Goal: Task Accomplishment & Management: Complete application form

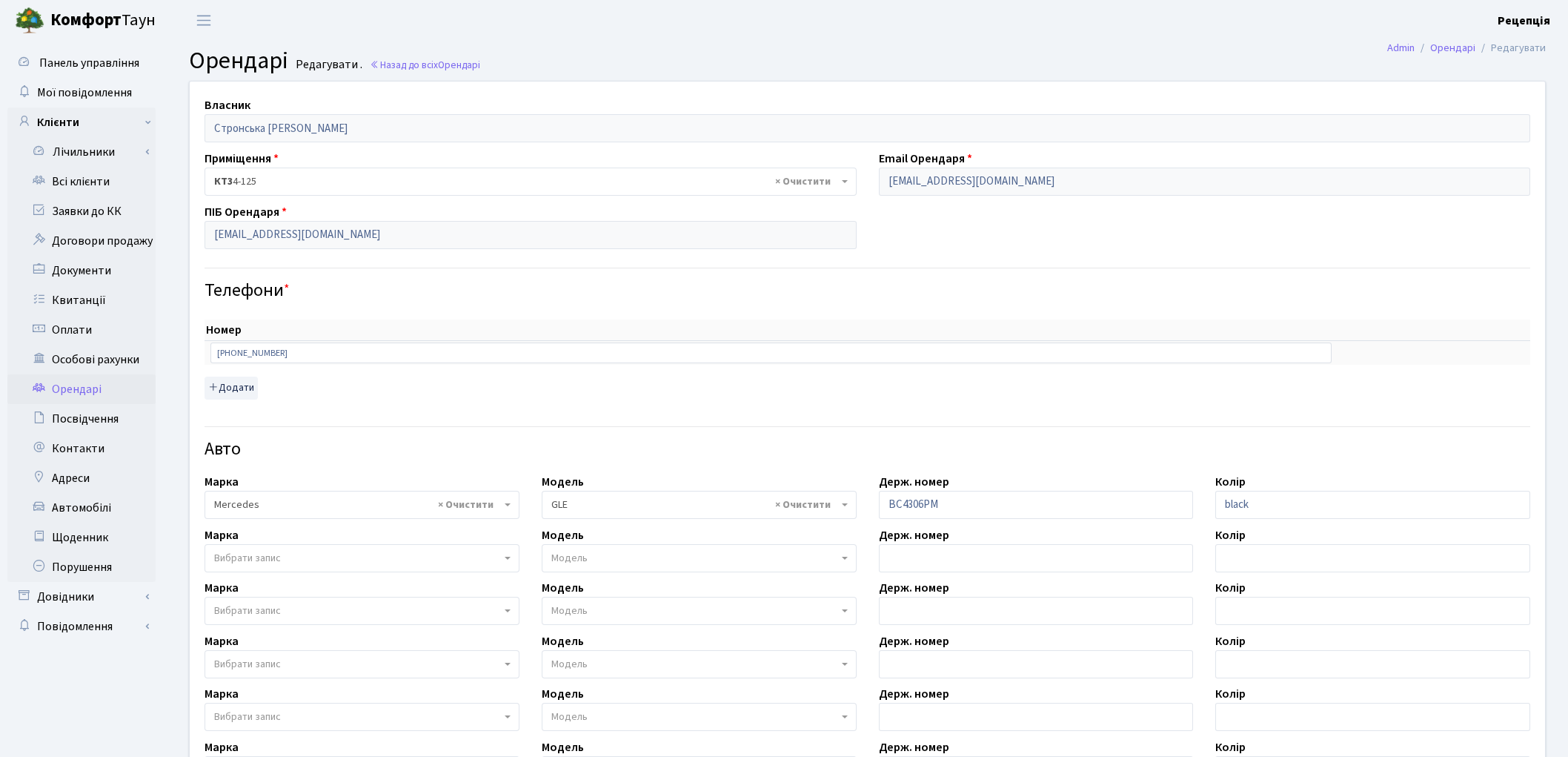
select select "1497"
click at [78, 170] on link "Всі клієнти" at bounding box center [81, 182] width 148 height 30
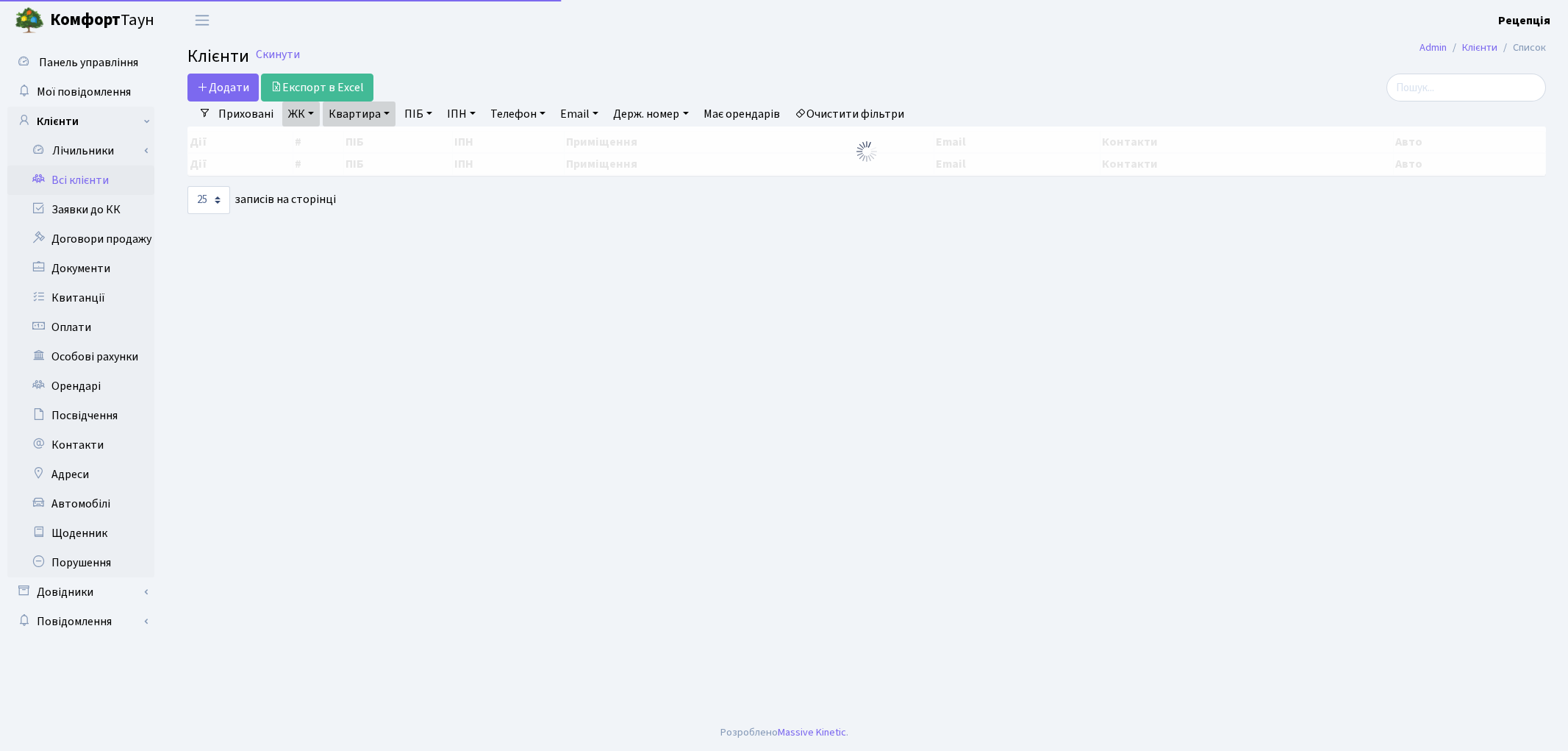
select select "25"
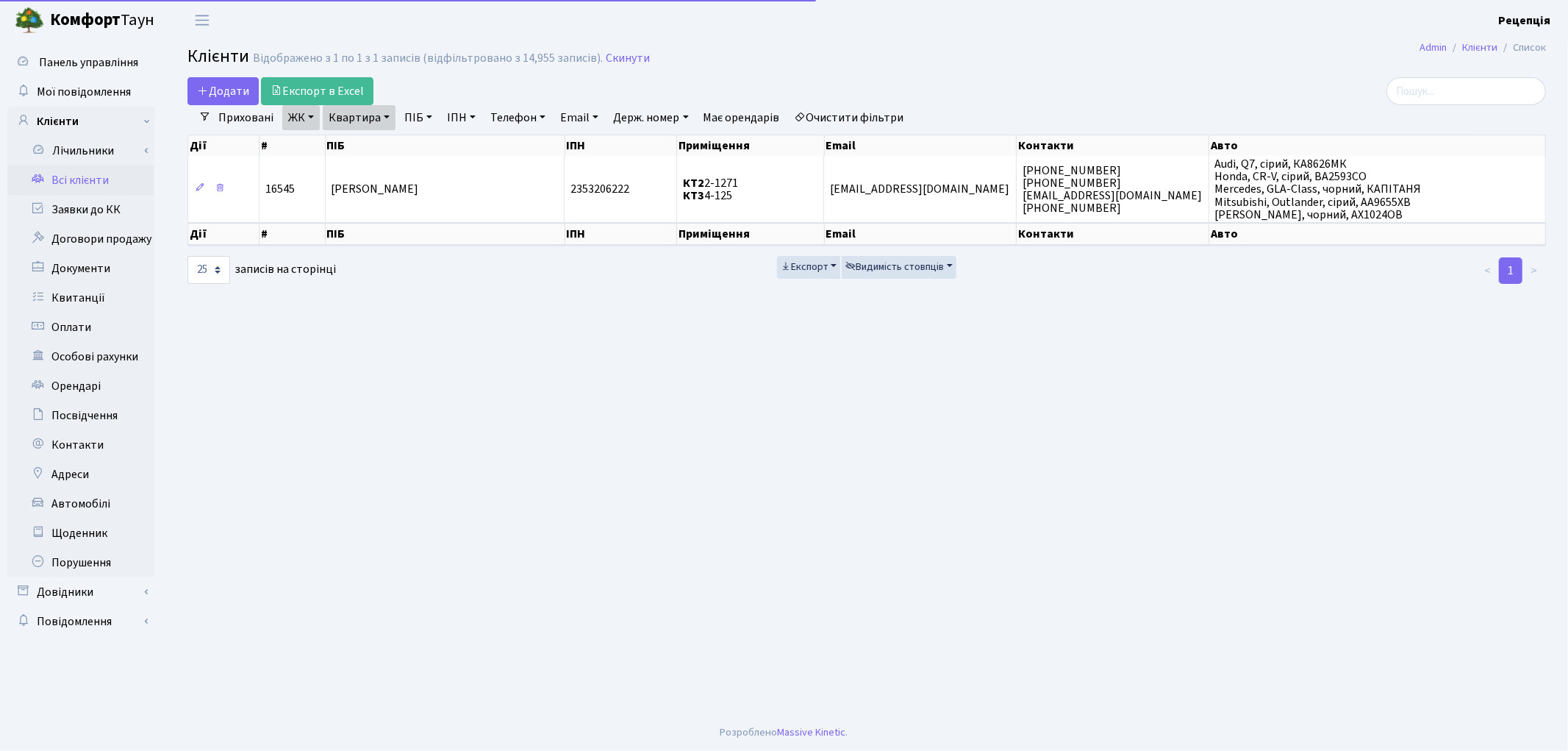
click at [871, 121] on link "Очистити фільтри" at bounding box center [849, 117] width 121 height 25
select select
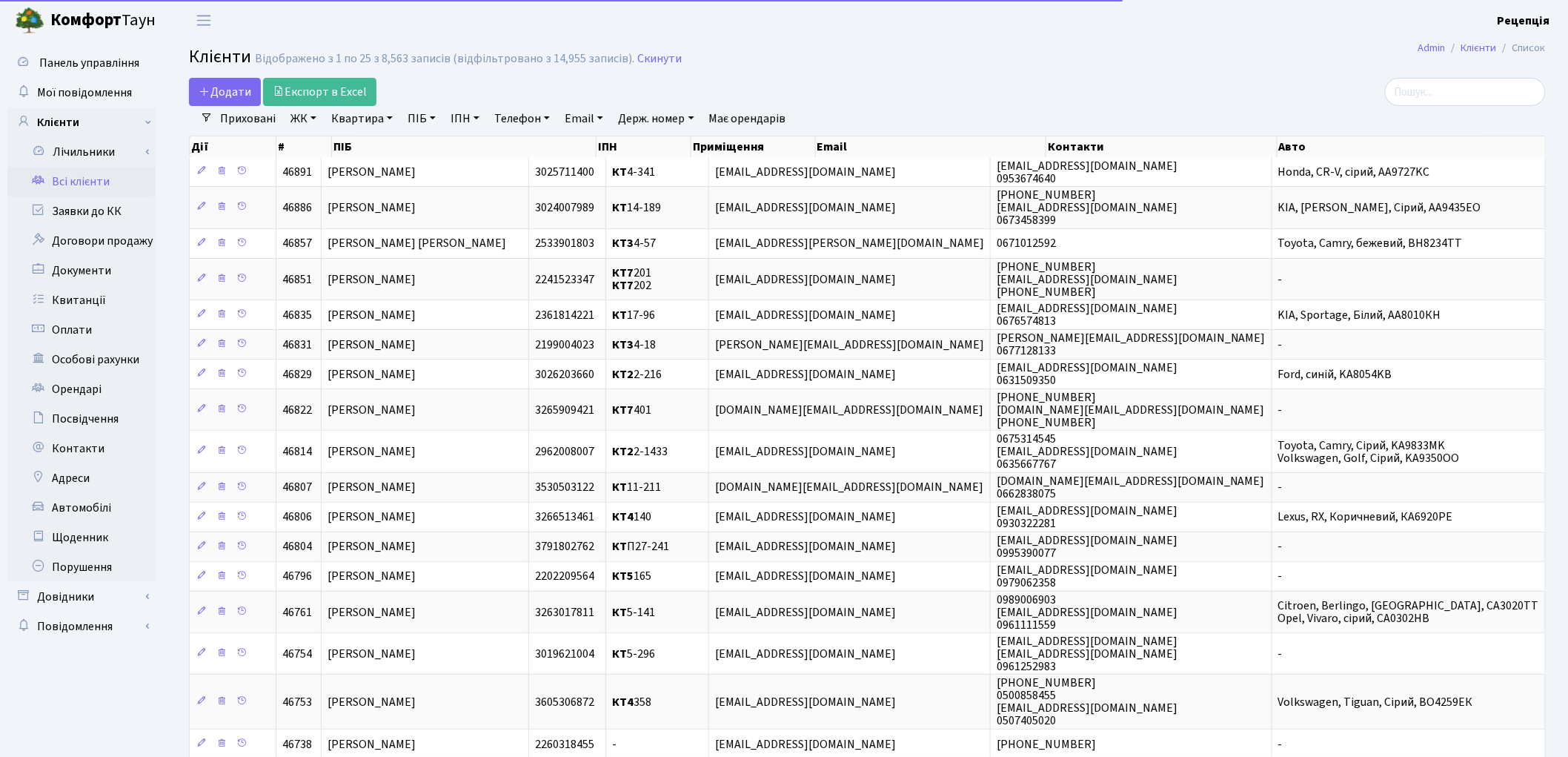
click at [299, 117] on link "ЖК" at bounding box center [303, 118] width 38 height 25
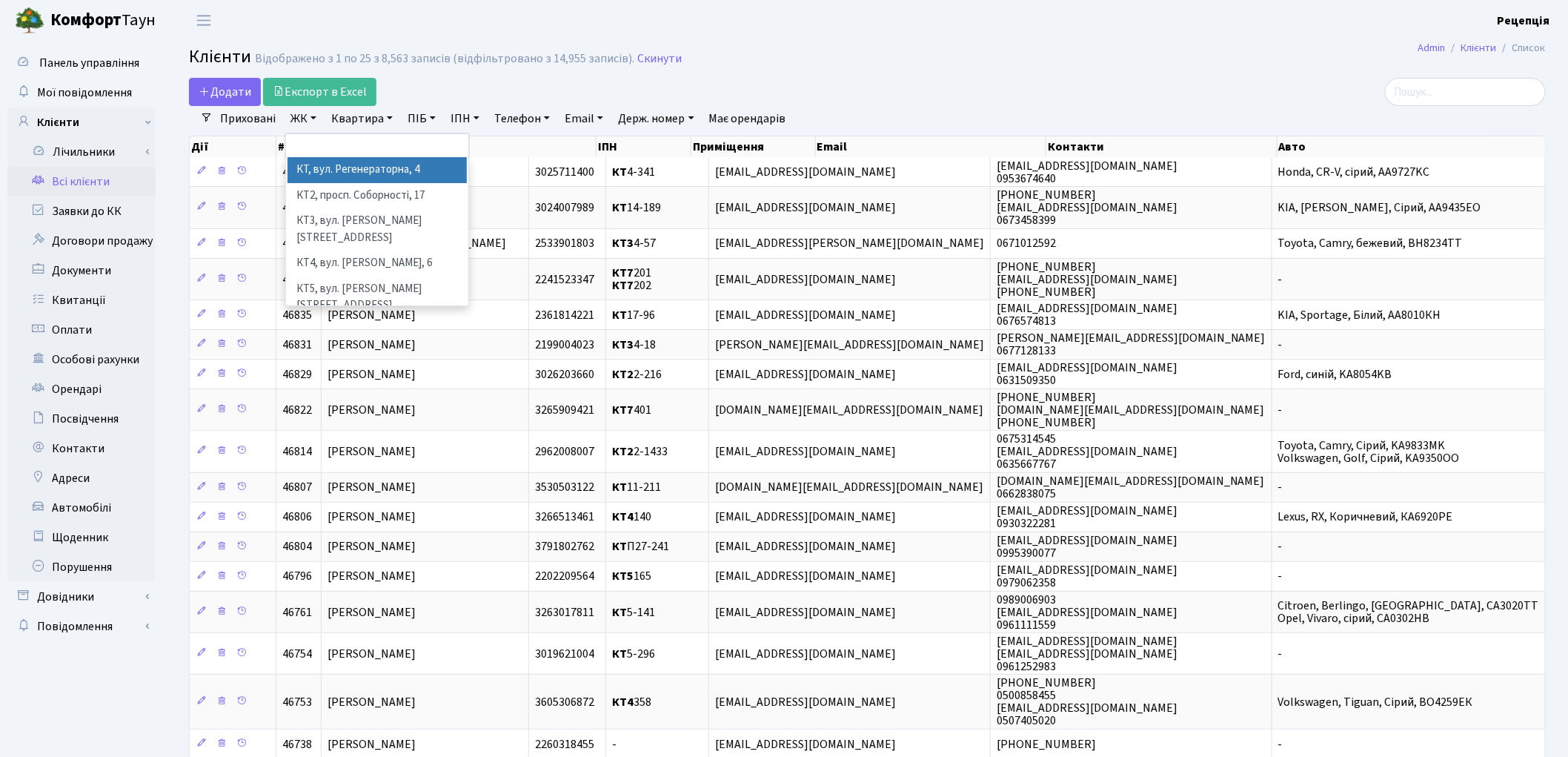
click at [339, 163] on li "КТ, вул. Регенераторна, 4" at bounding box center [377, 170] width 179 height 26
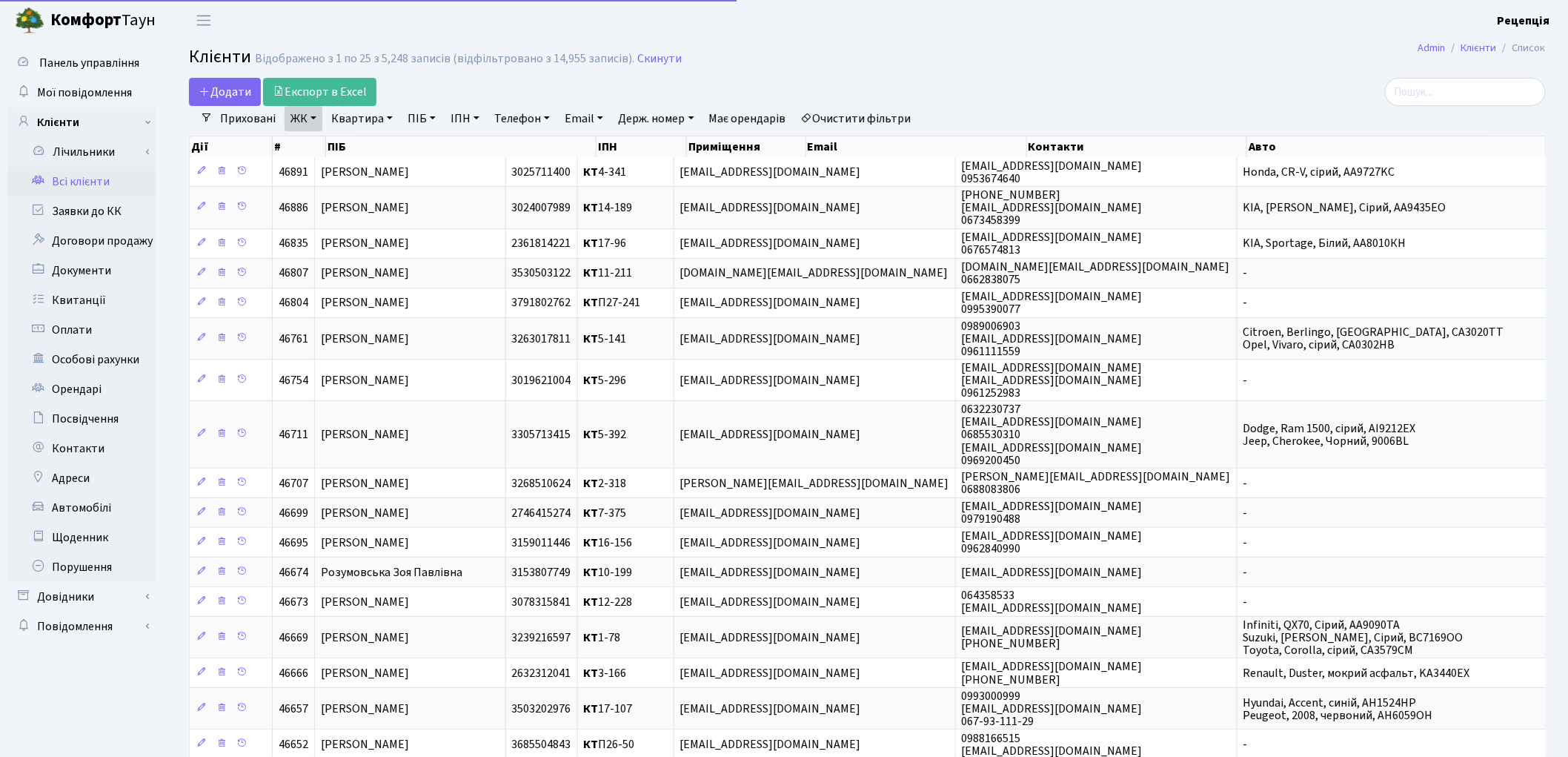
click at [359, 122] on link "Квартира" at bounding box center [362, 118] width 73 height 25
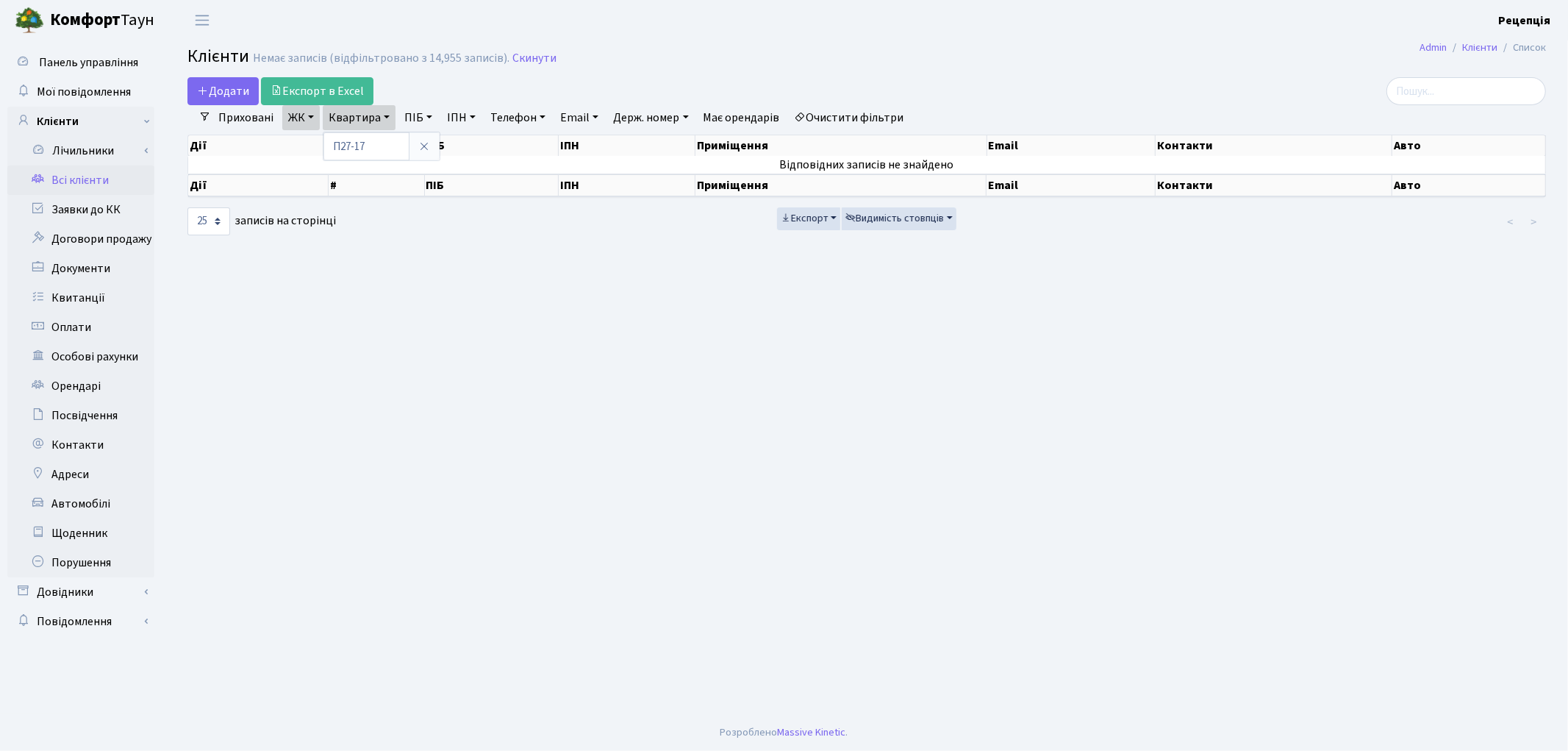
click at [873, 113] on link "Очистити фільтри" at bounding box center [849, 117] width 121 height 25
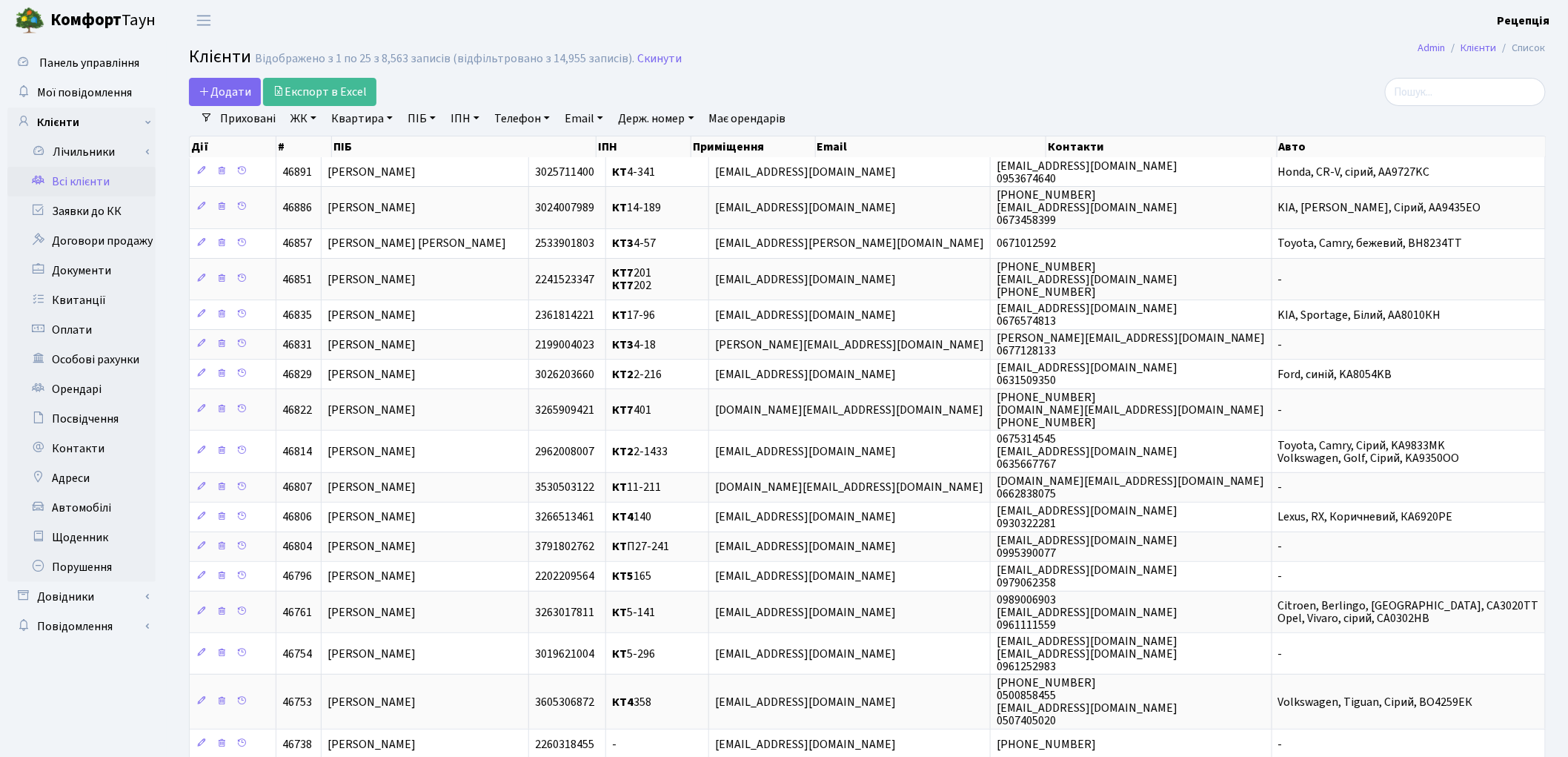
drag, startPoint x: 302, startPoint y: 122, endPoint x: 304, endPoint y: 146, distance: 24.1
click at [301, 121] on link "ЖК" at bounding box center [303, 118] width 38 height 25
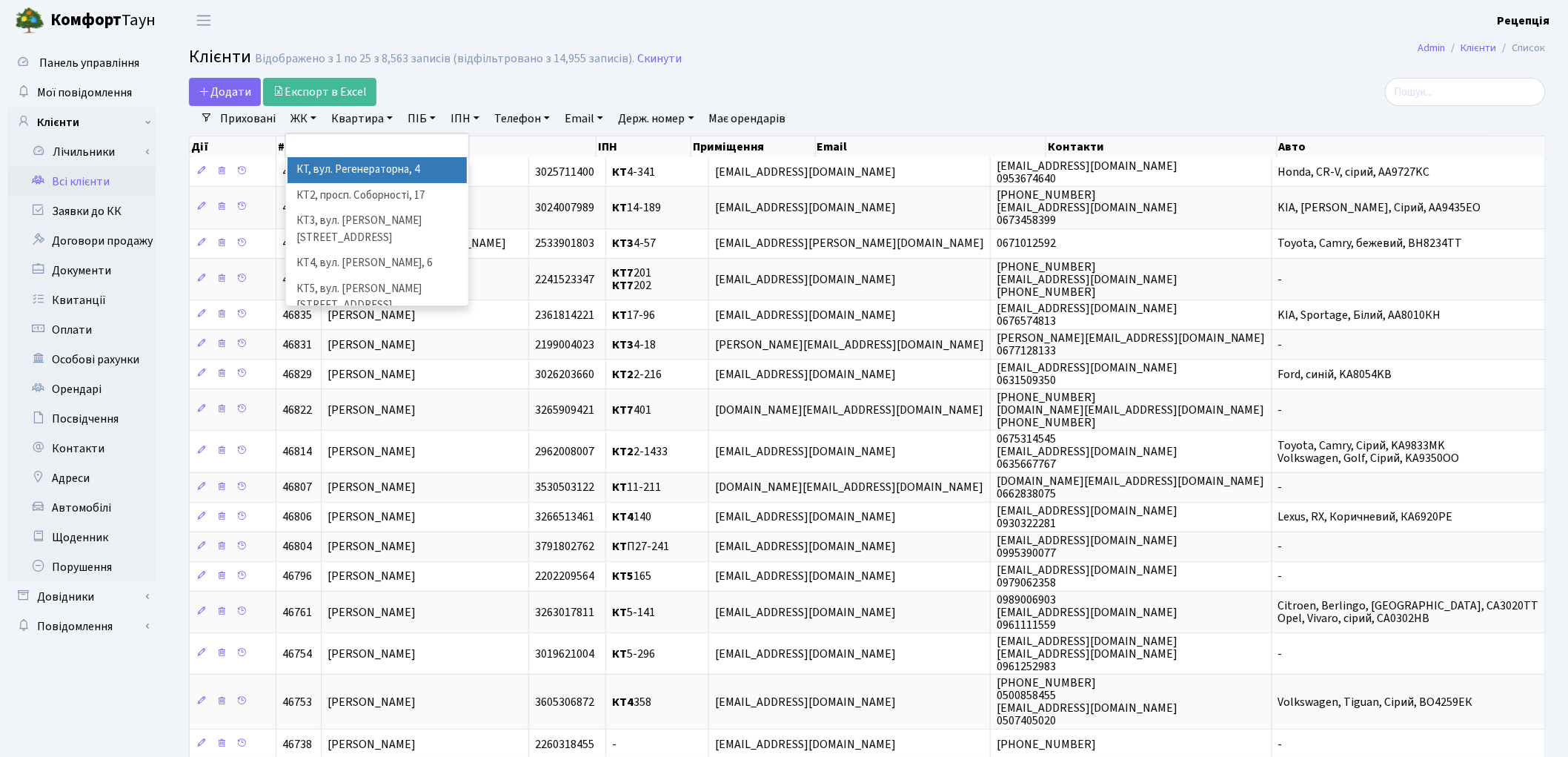
click at [316, 172] on li "КТ, вул. Регенераторна, 4" at bounding box center [377, 170] width 179 height 26
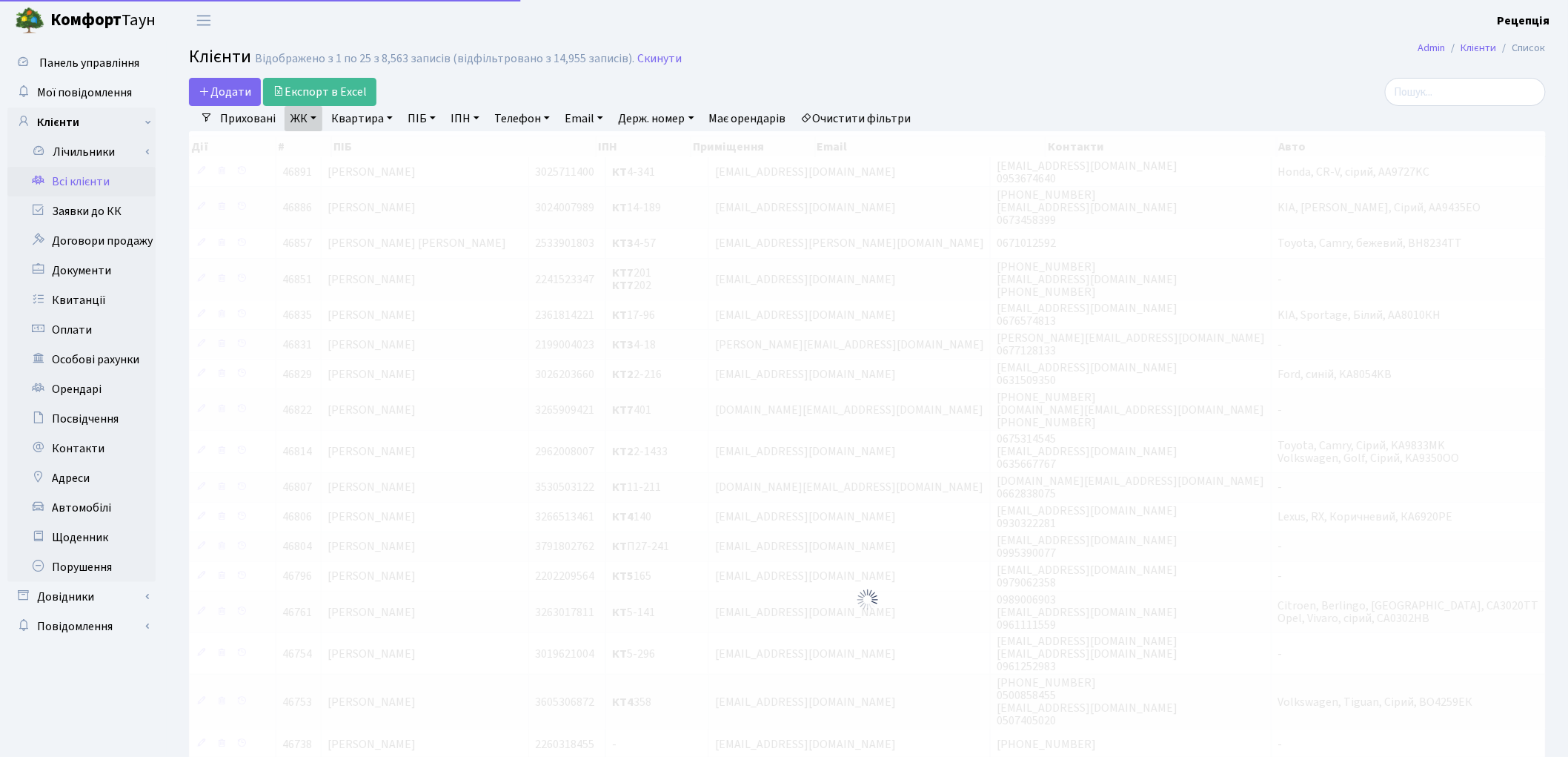
click at [361, 124] on link "Квартира" at bounding box center [362, 118] width 73 height 25
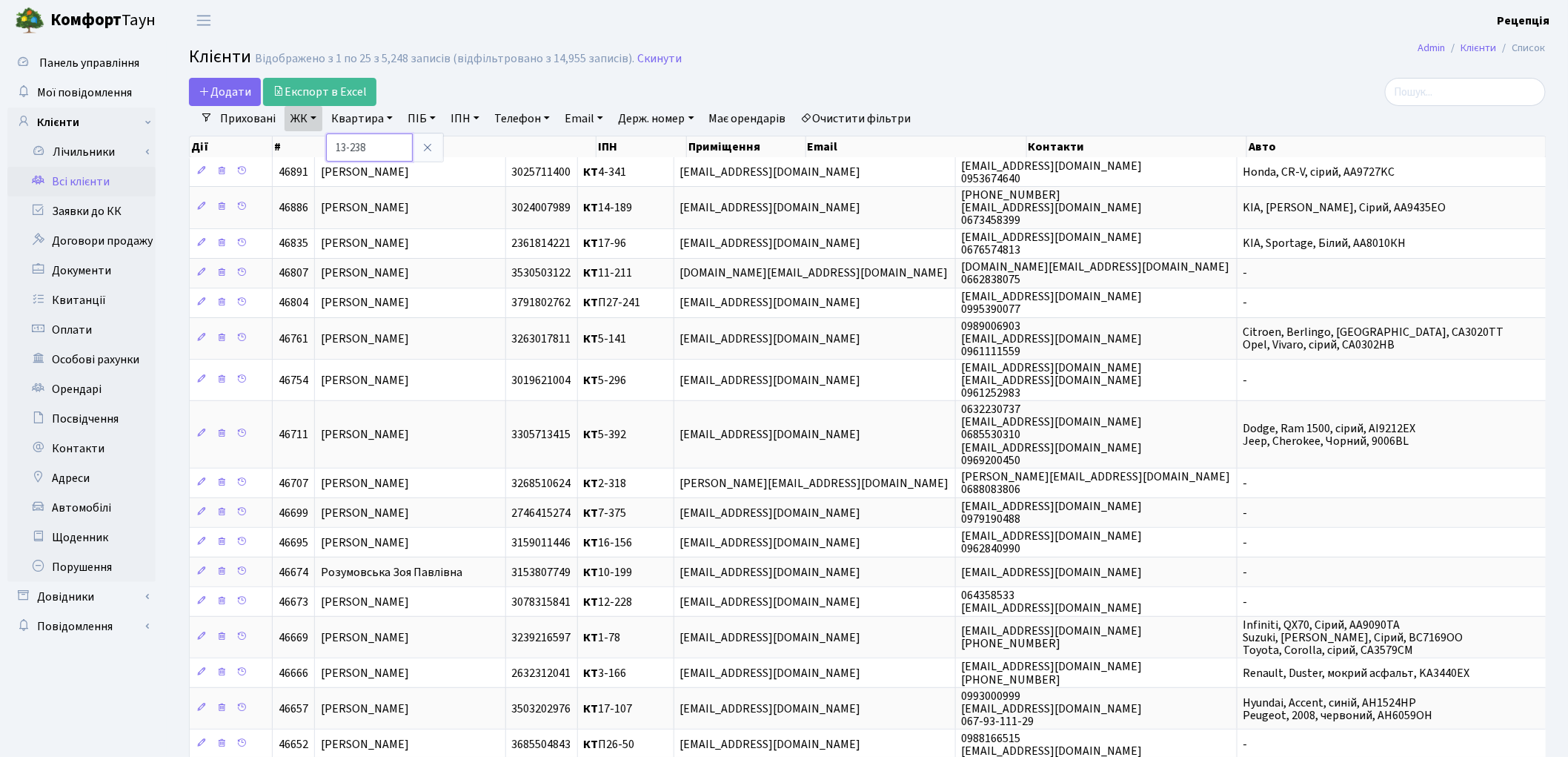
type input "13-238"
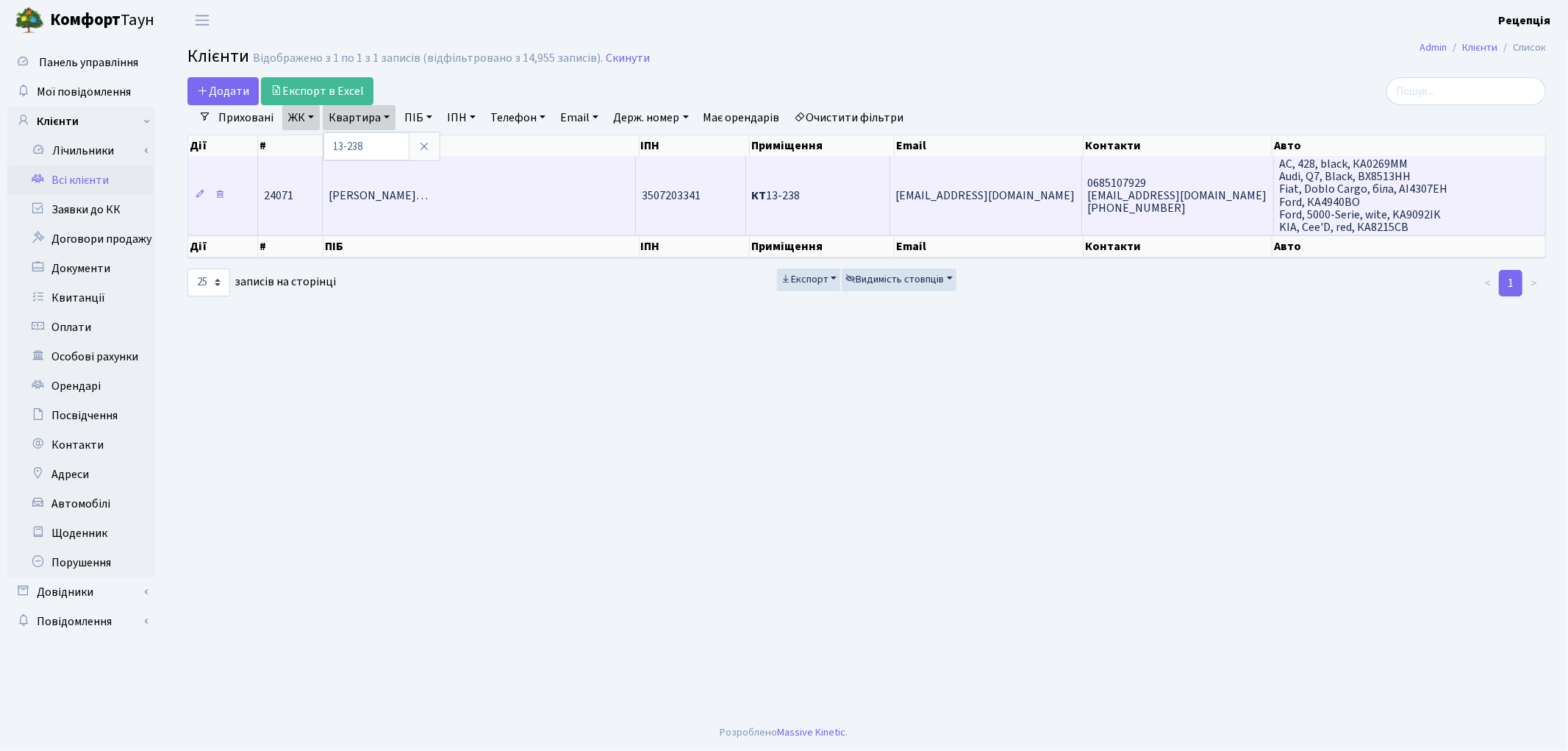
click at [452, 179] on td "[PERSON_NAME]…" at bounding box center [479, 195] width 313 height 78
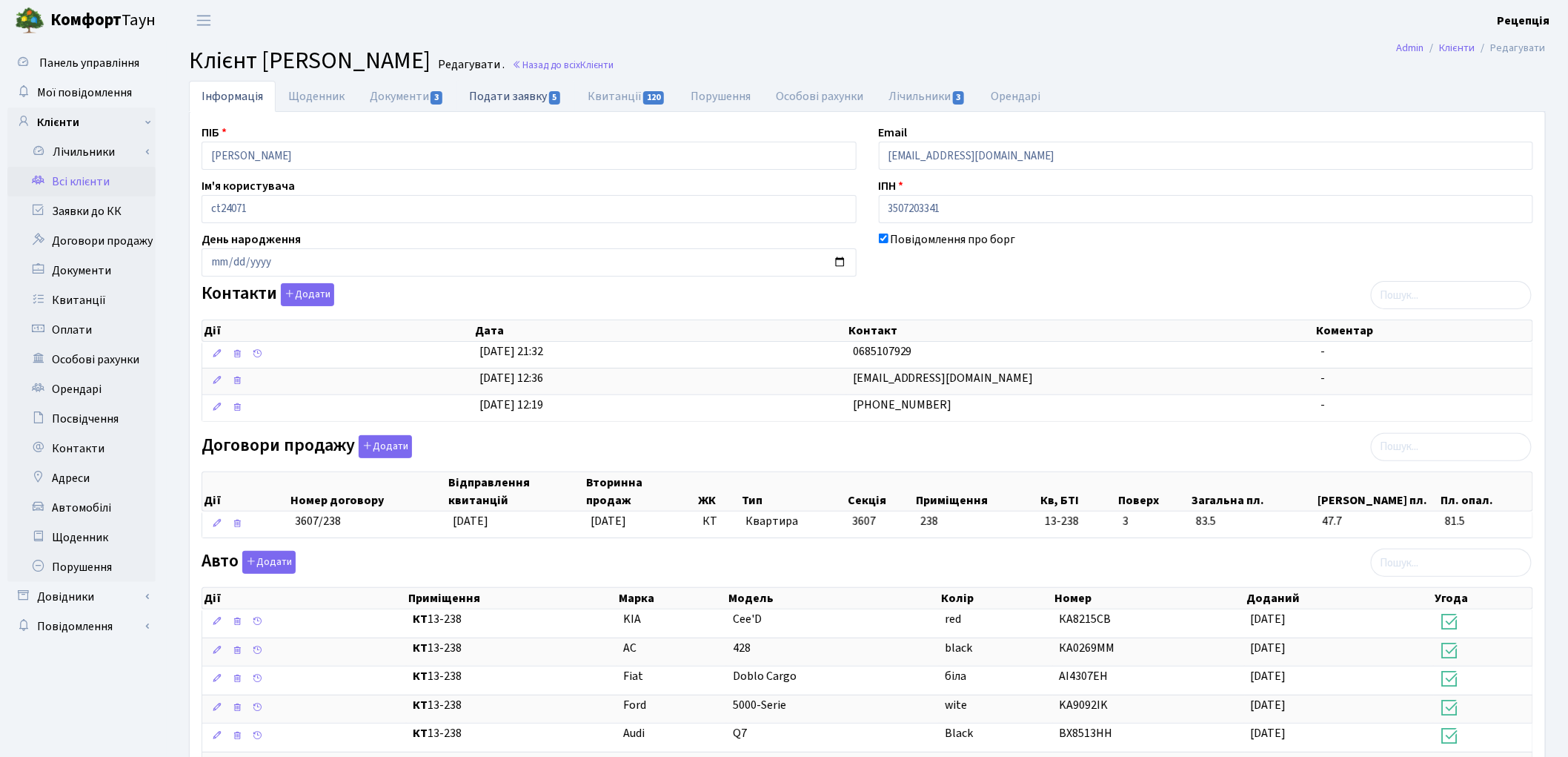
click at [494, 96] on link "Подати заявку 5" at bounding box center [514, 95] width 118 height 30
select select "25"
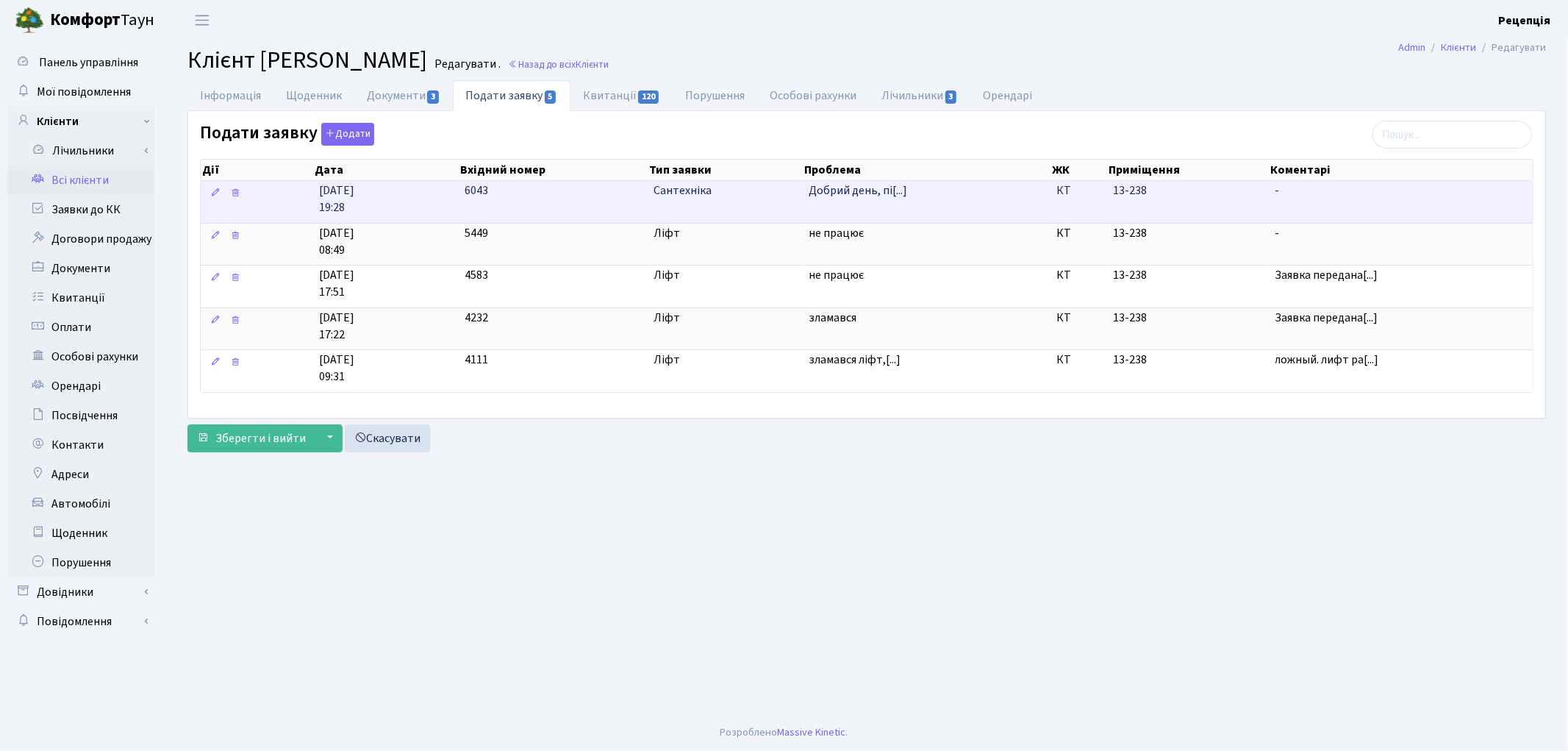
click at [824, 201] on td "Добрий день, пі[...]" at bounding box center [927, 201] width 248 height 42
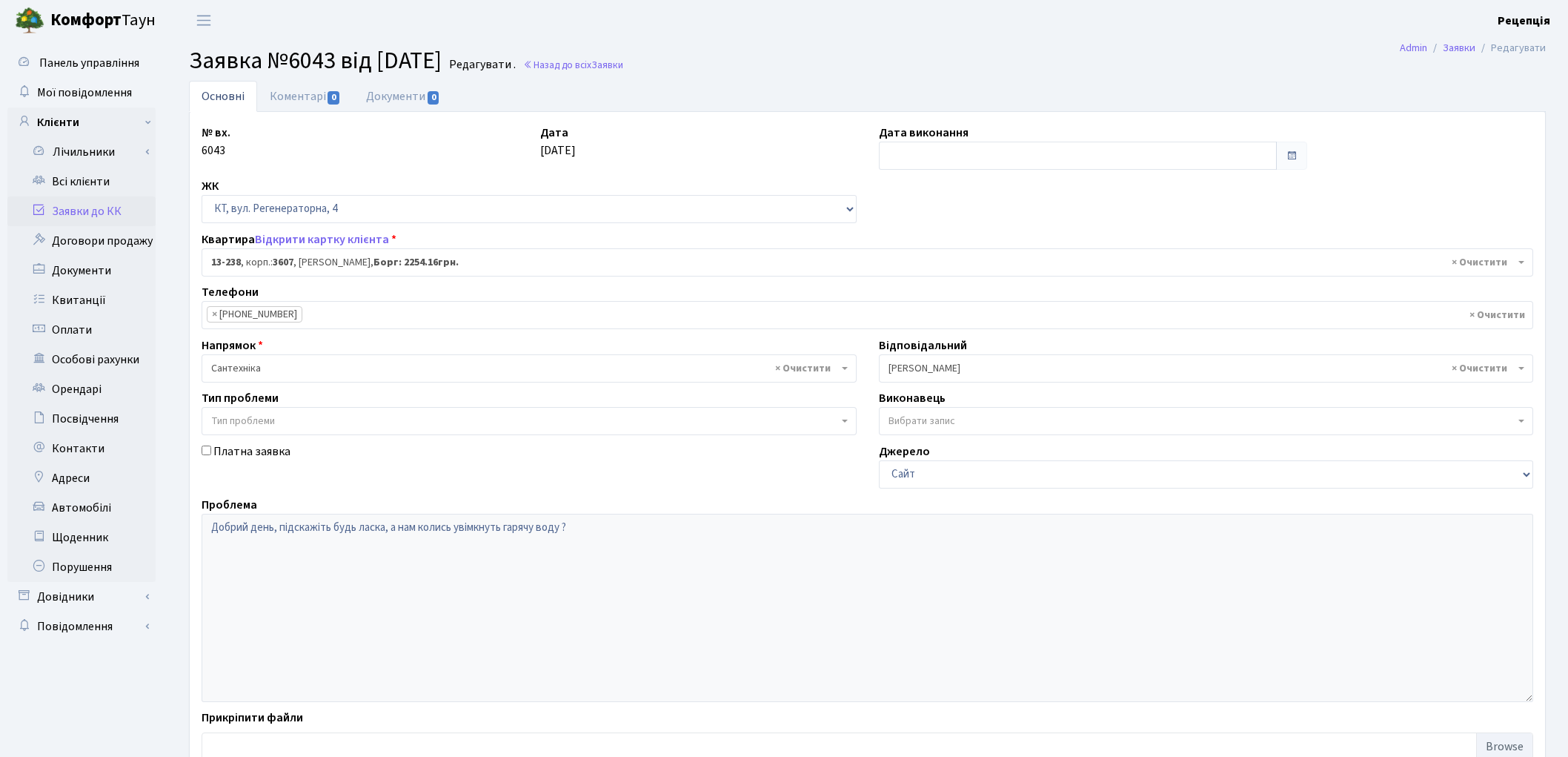
select select "7884"
click at [100, 211] on link "Заявки до КК" at bounding box center [81, 211] width 148 height 30
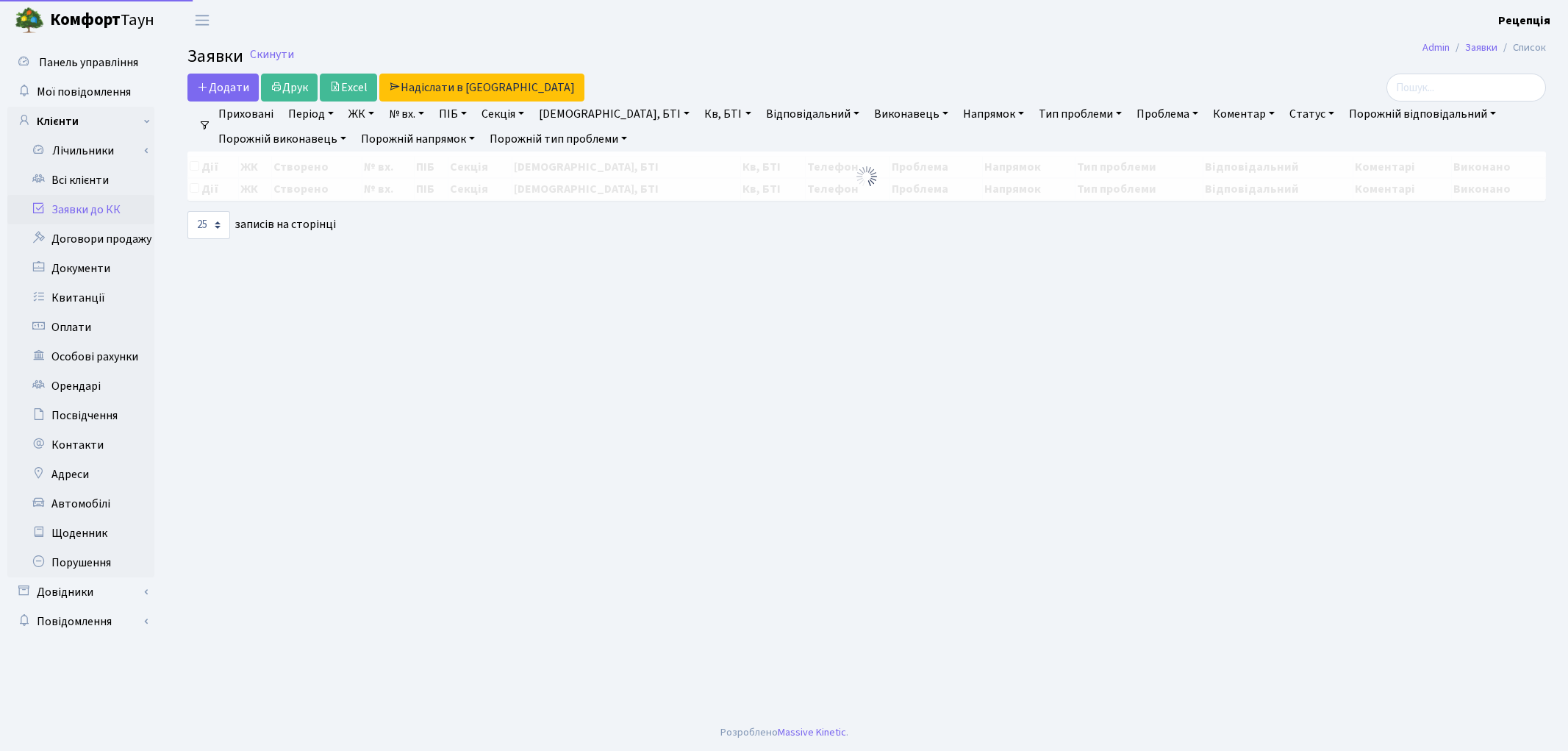
select select "25"
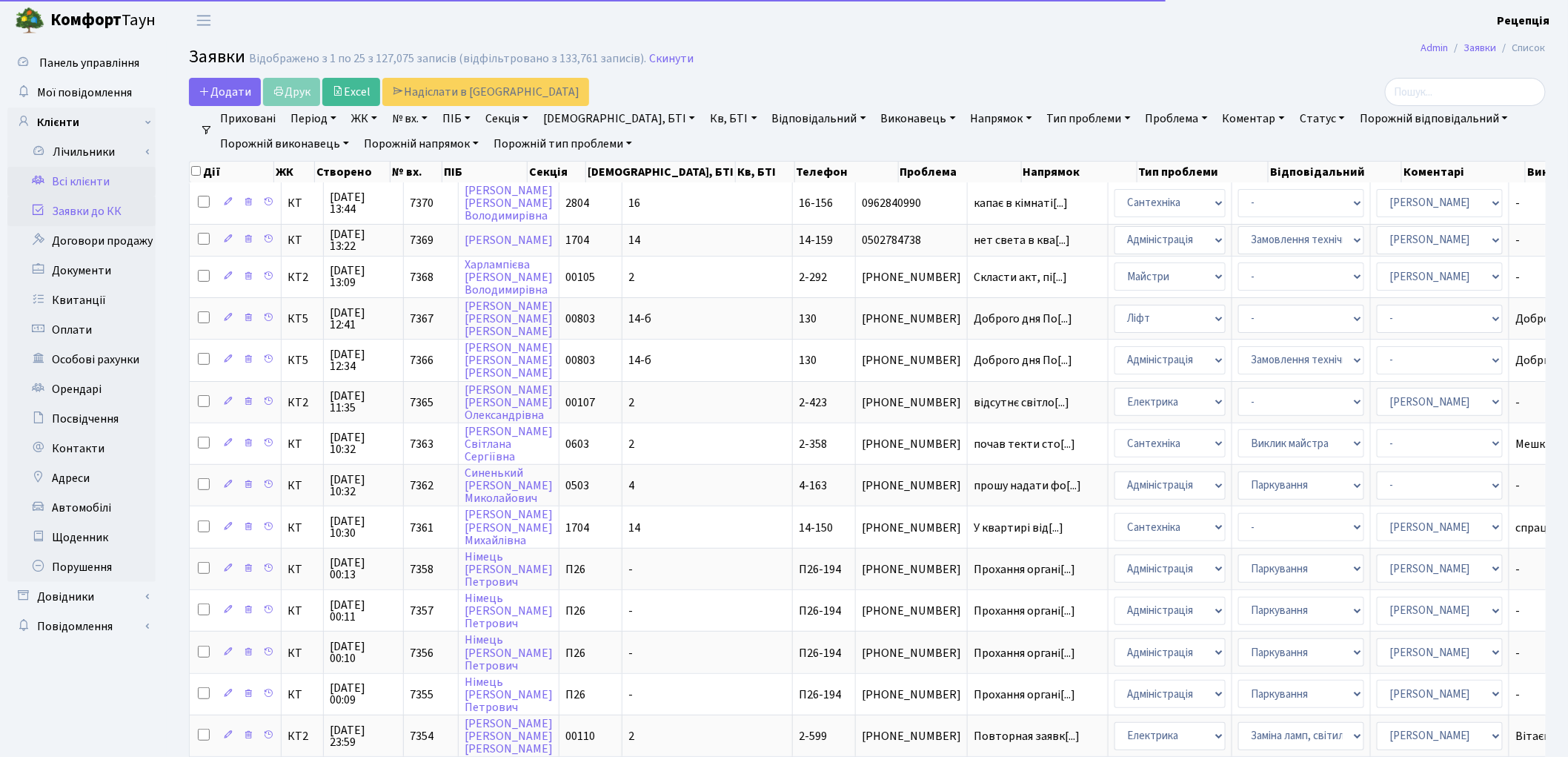
click at [107, 189] on link "Всі клієнти" at bounding box center [81, 182] width 148 height 30
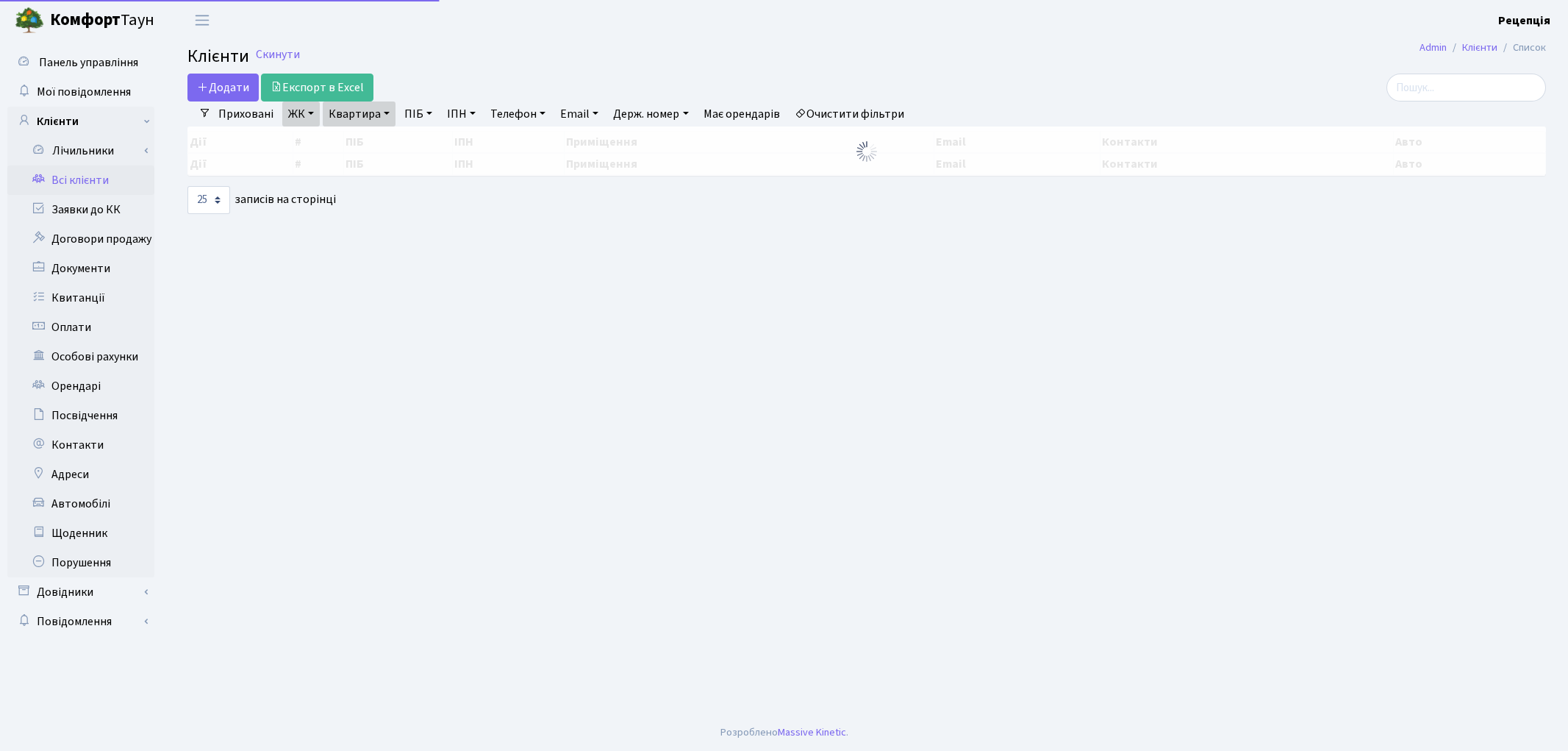
select select "25"
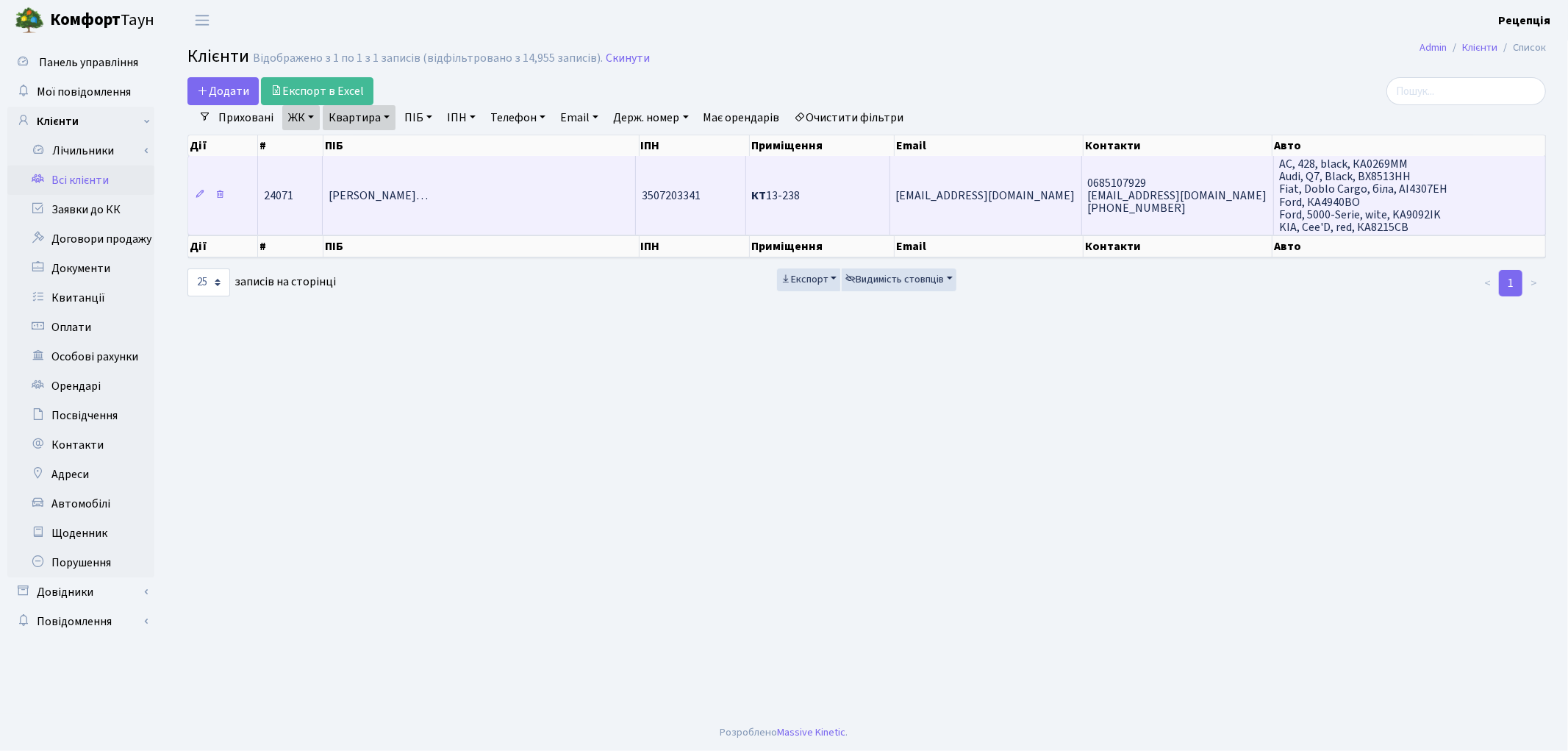
click at [661, 203] on td "3507203341" at bounding box center [691, 195] width 110 height 78
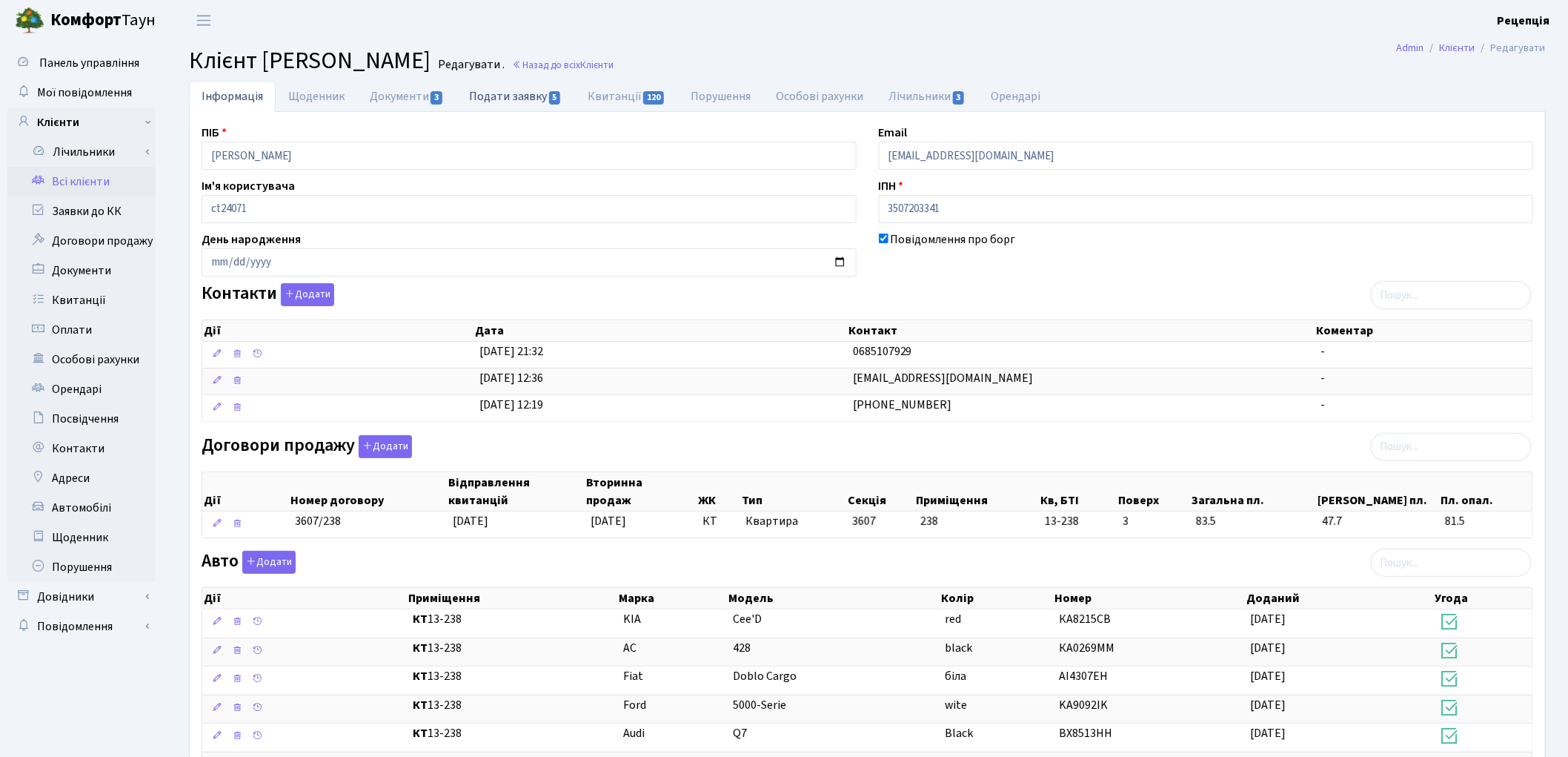
click at [496, 86] on link "Подати заявку 5" at bounding box center [514, 95] width 118 height 30
select select "25"
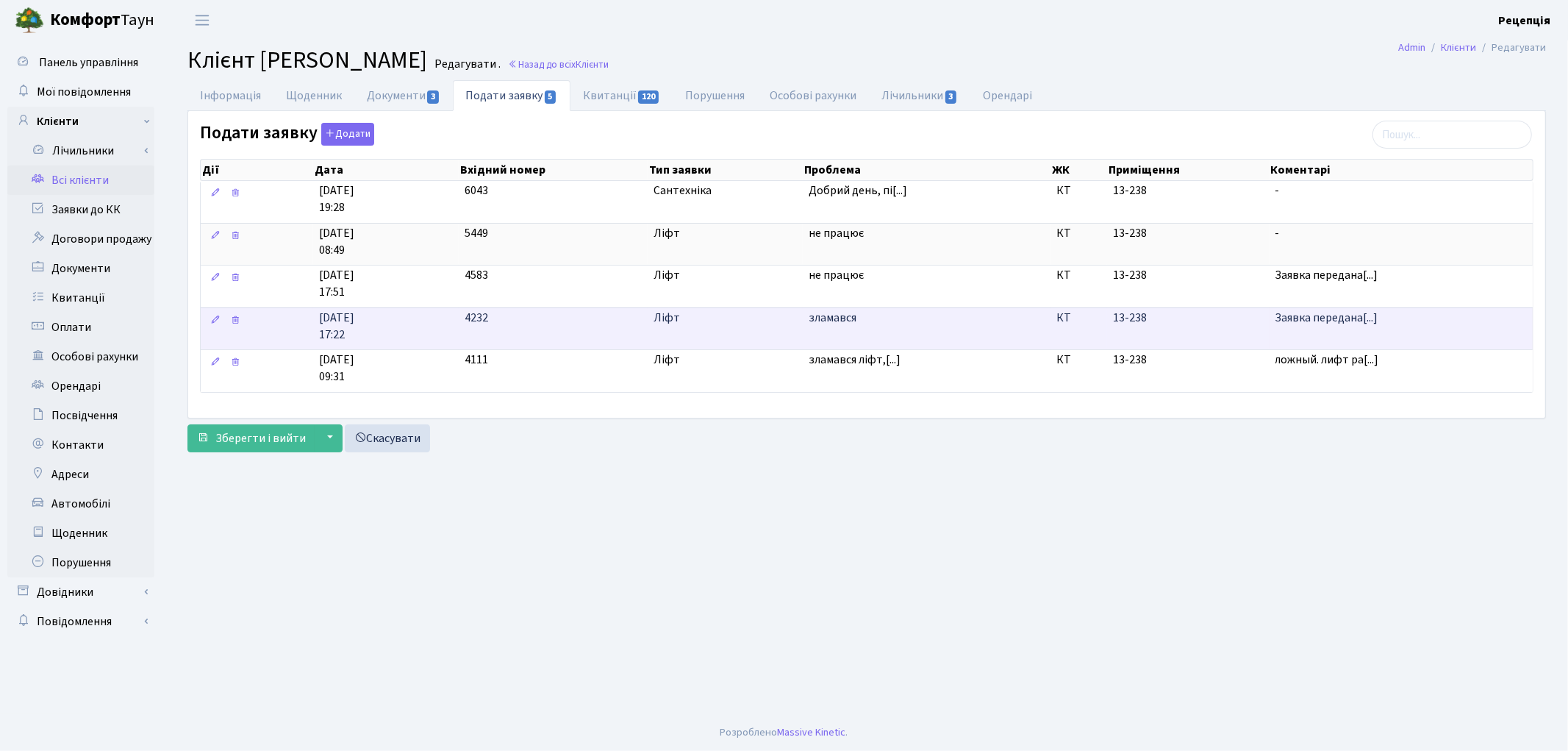
click at [841, 331] on td "зламався" at bounding box center [927, 329] width 248 height 42
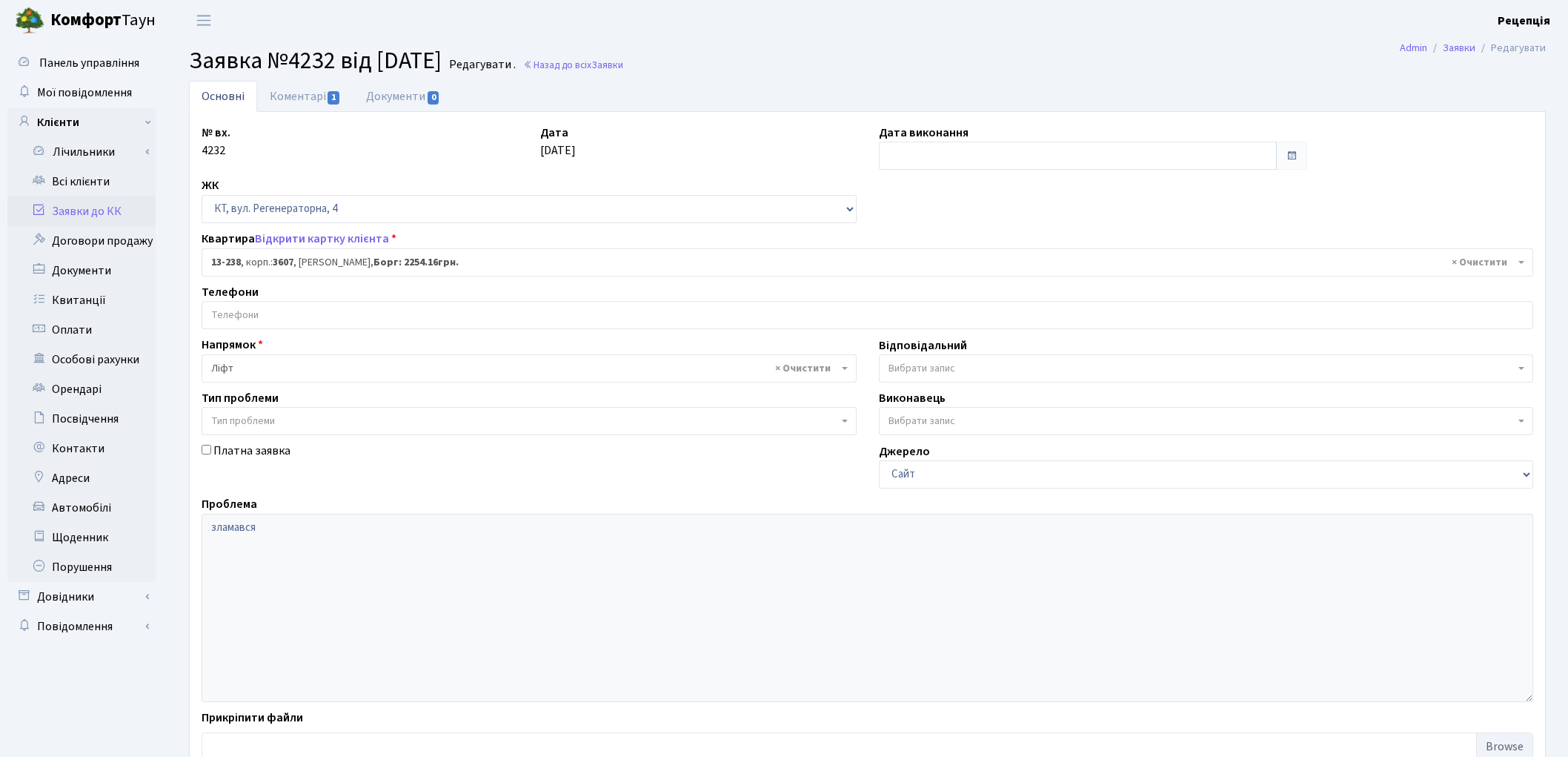
select select "7884"
click at [96, 177] on link "Всі клієнти" at bounding box center [81, 182] width 148 height 30
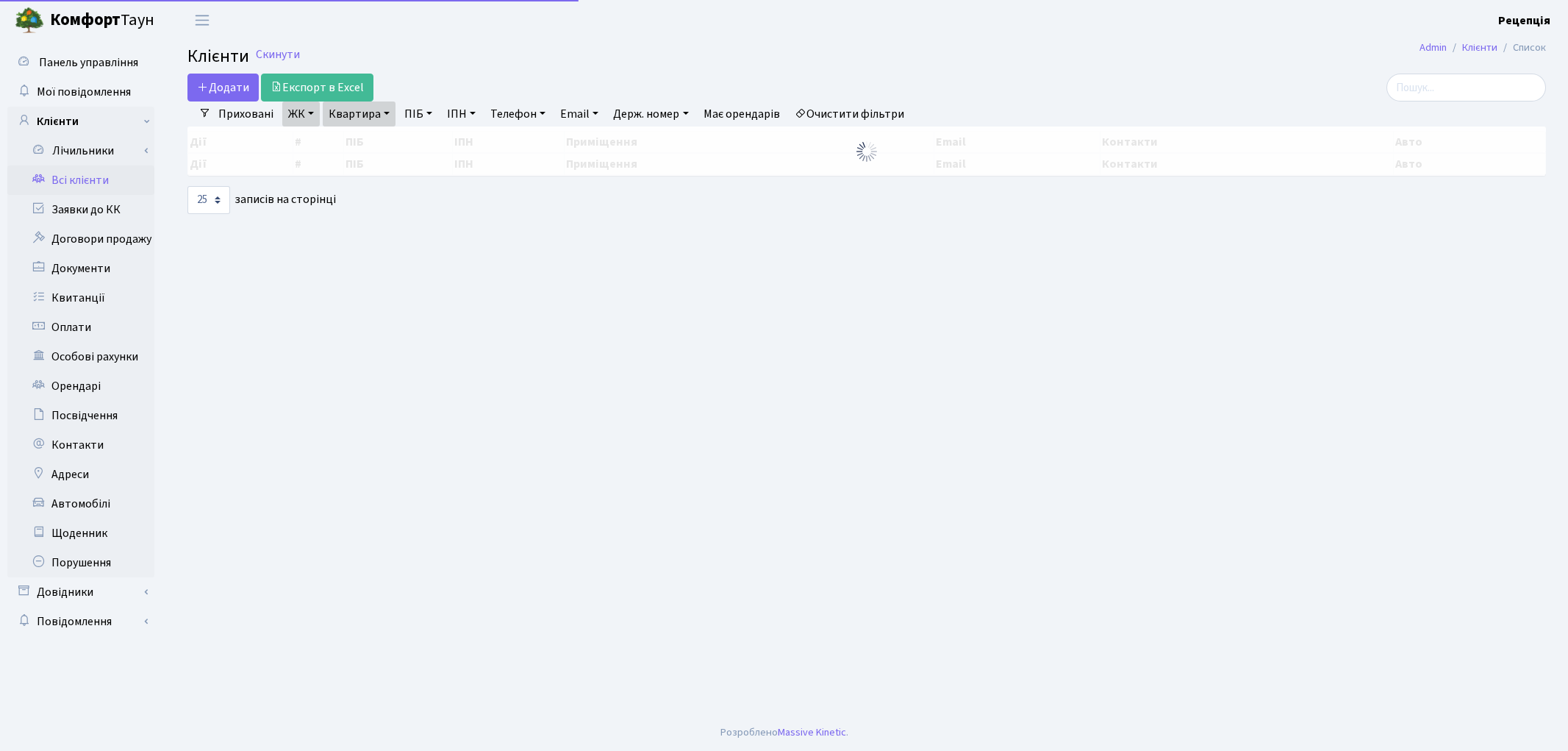
select select "25"
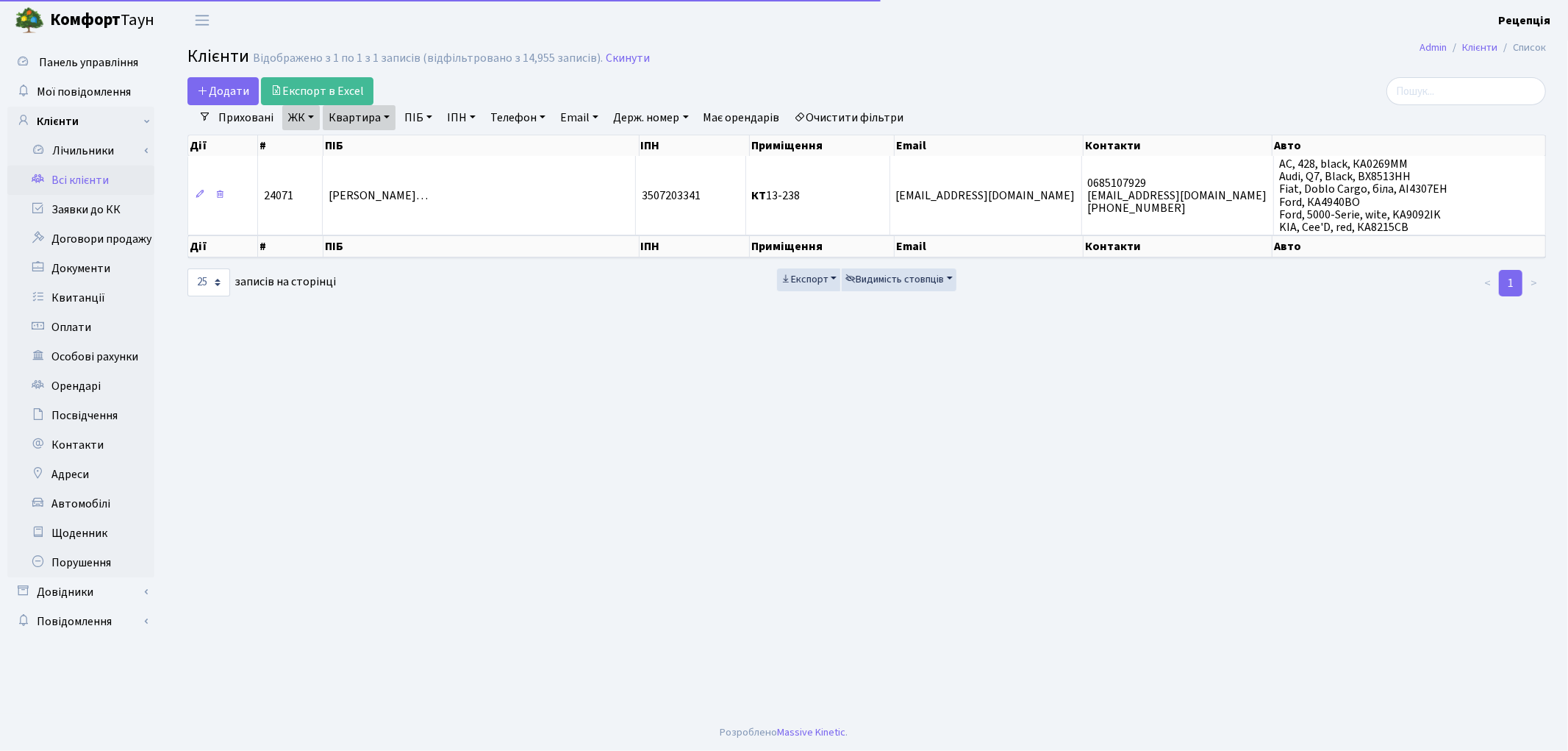
click at [428, 188] on span "Сметанська Вікторія Олександрівн…" at bounding box center [378, 196] width 99 height 16
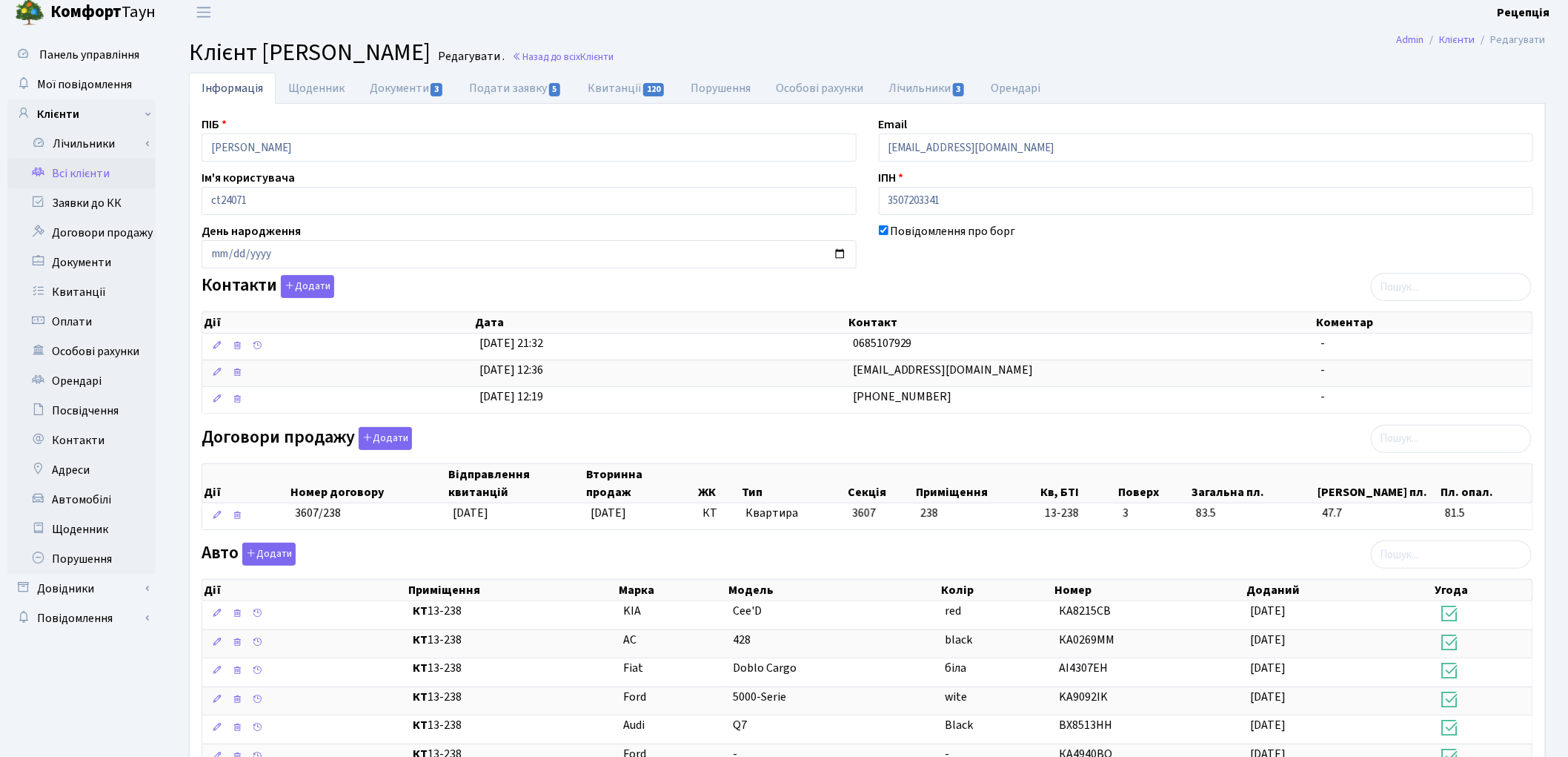
scroll to position [10, 0]
click at [65, 199] on link "Заявки до КК" at bounding box center [81, 201] width 148 height 30
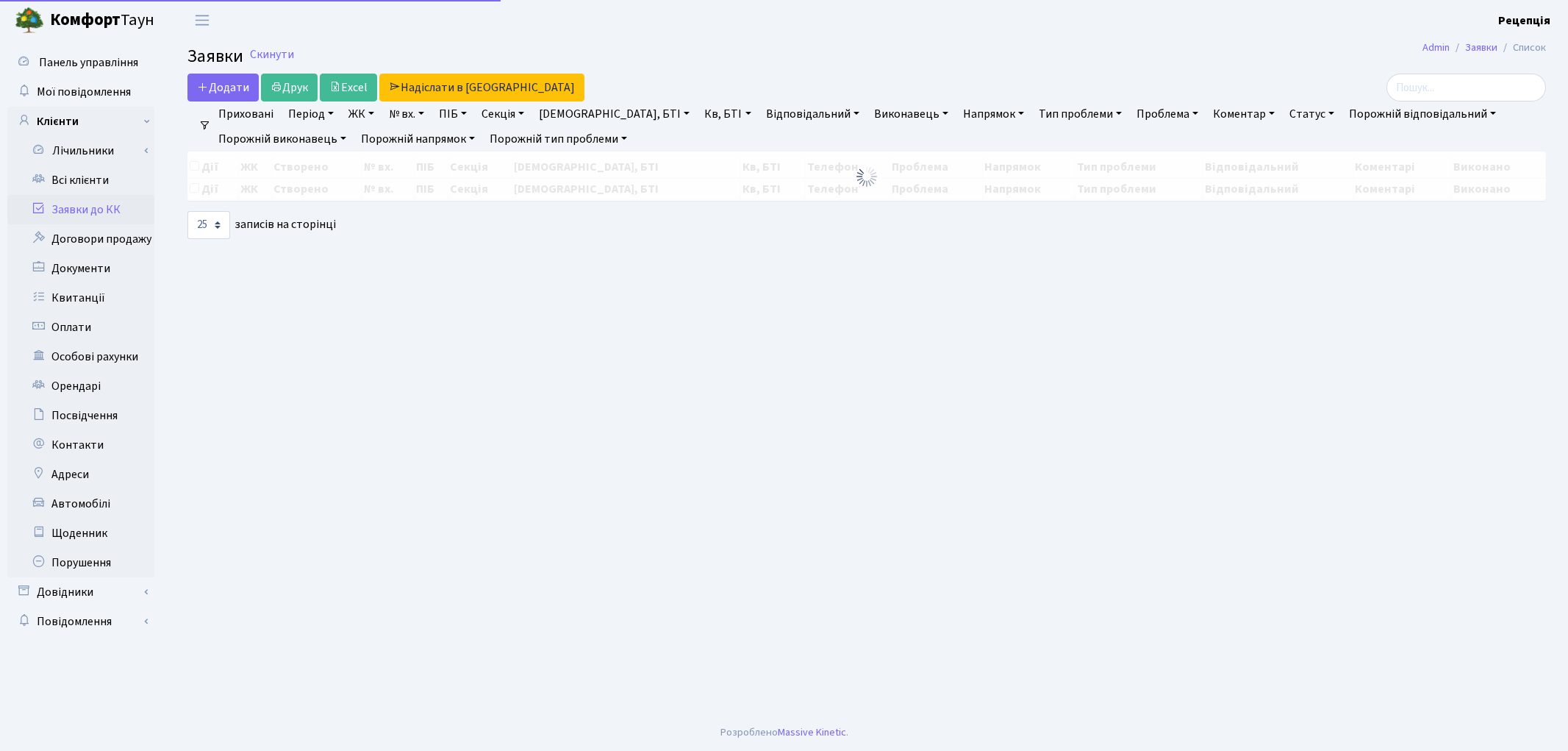
select select "25"
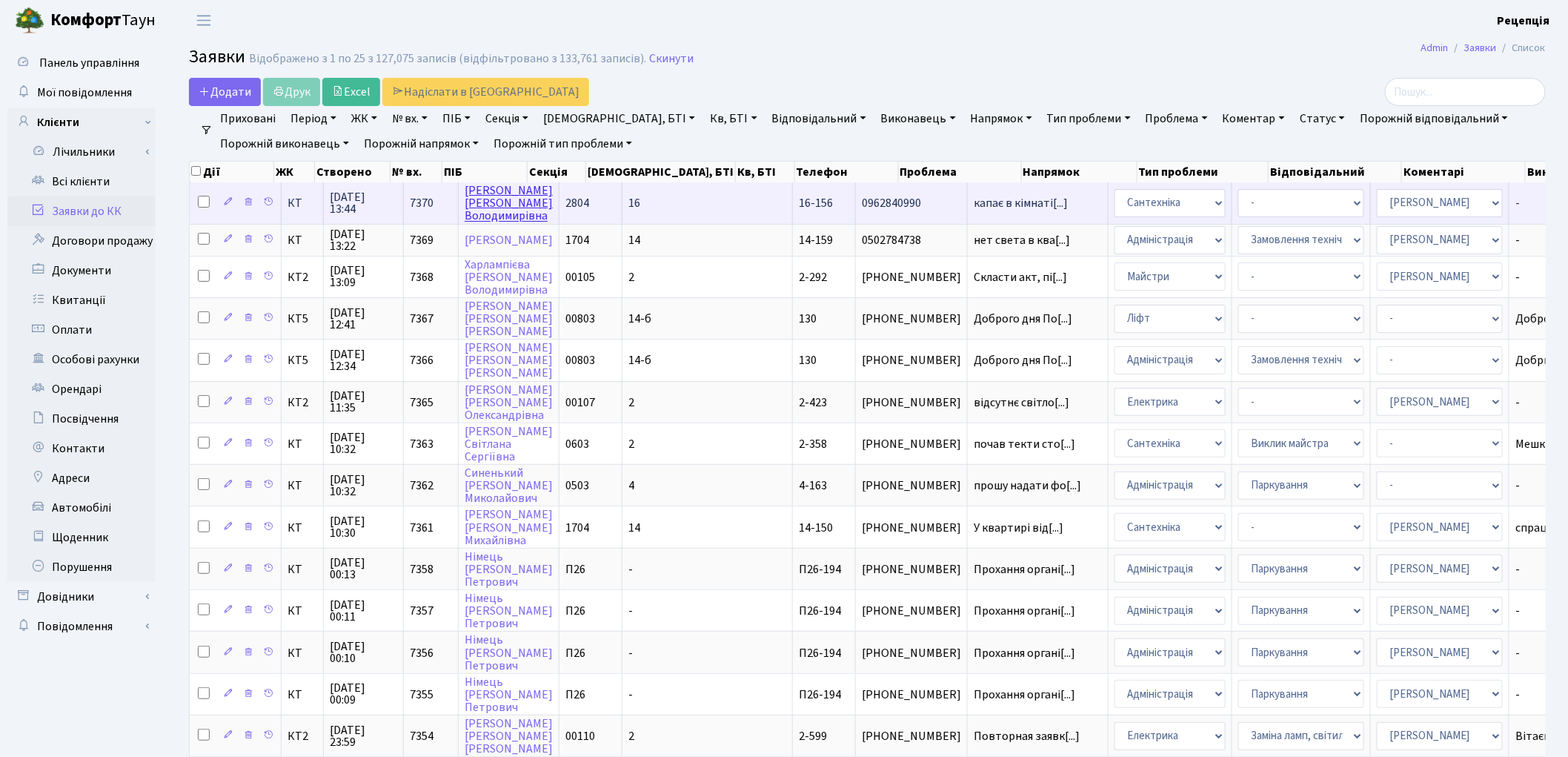
click at [523, 211] on link "[PERSON_NAME]" at bounding box center [508, 203] width 88 height 41
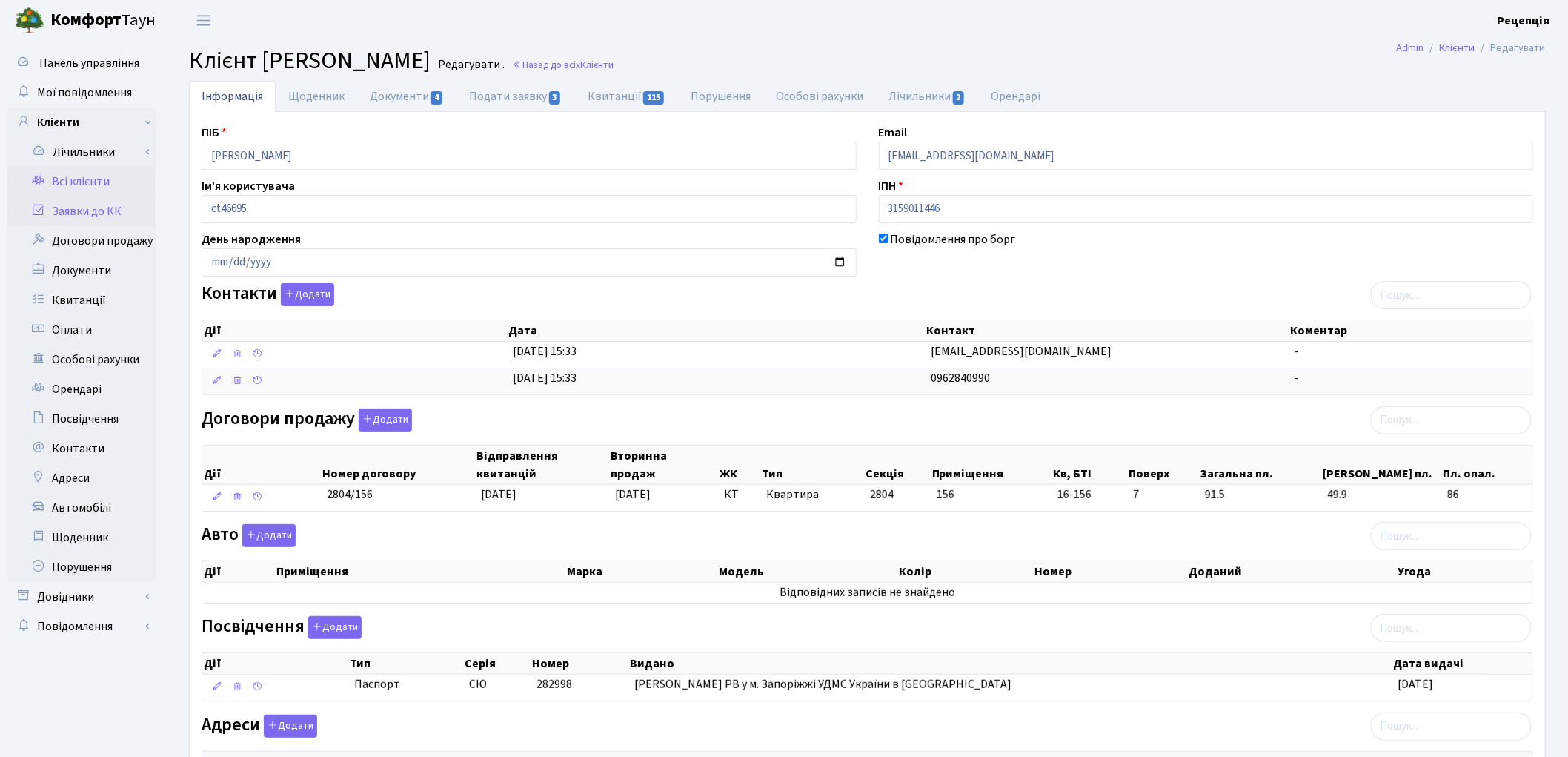
click at [102, 208] on link "Заявки до КК" at bounding box center [81, 211] width 148 height 30
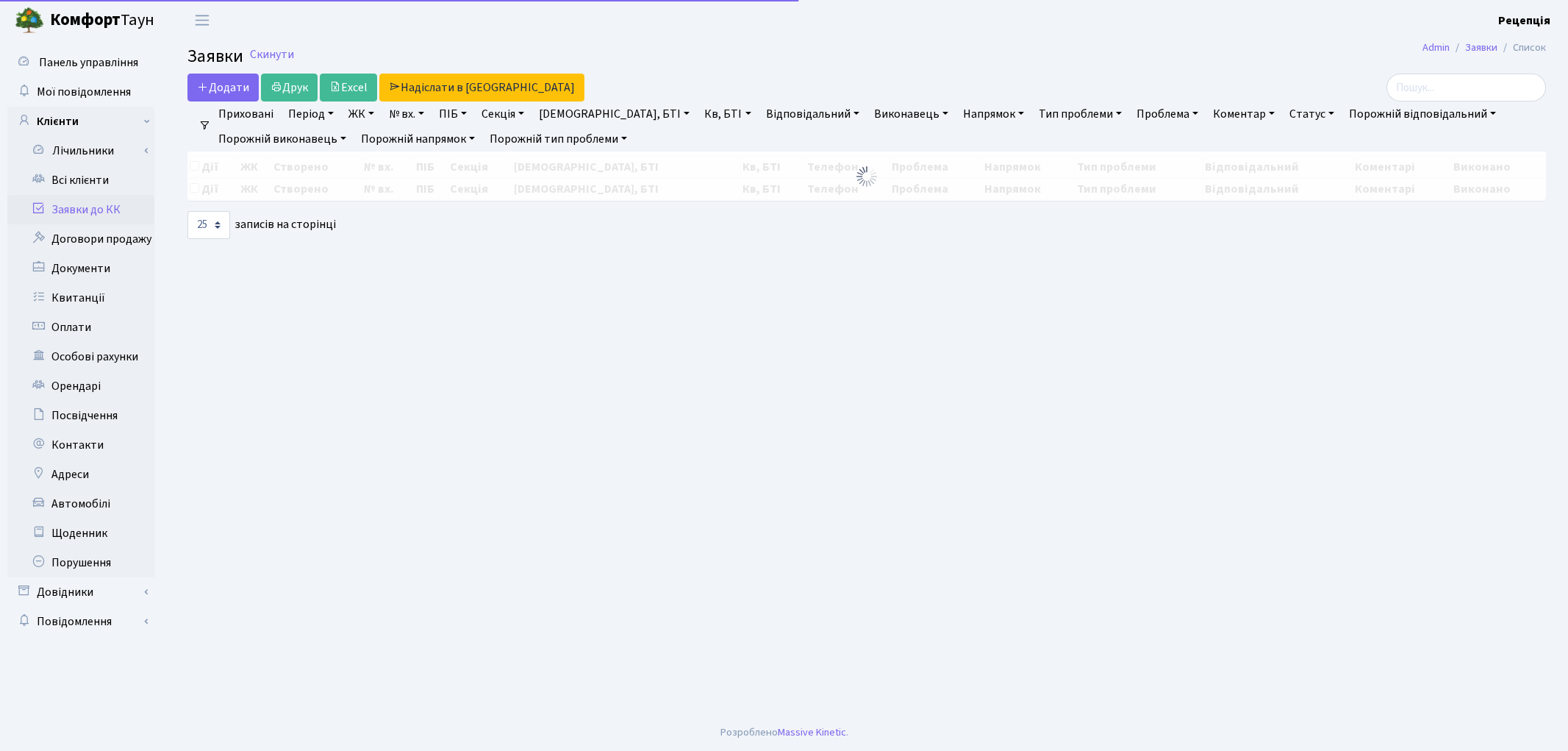
select select "25"
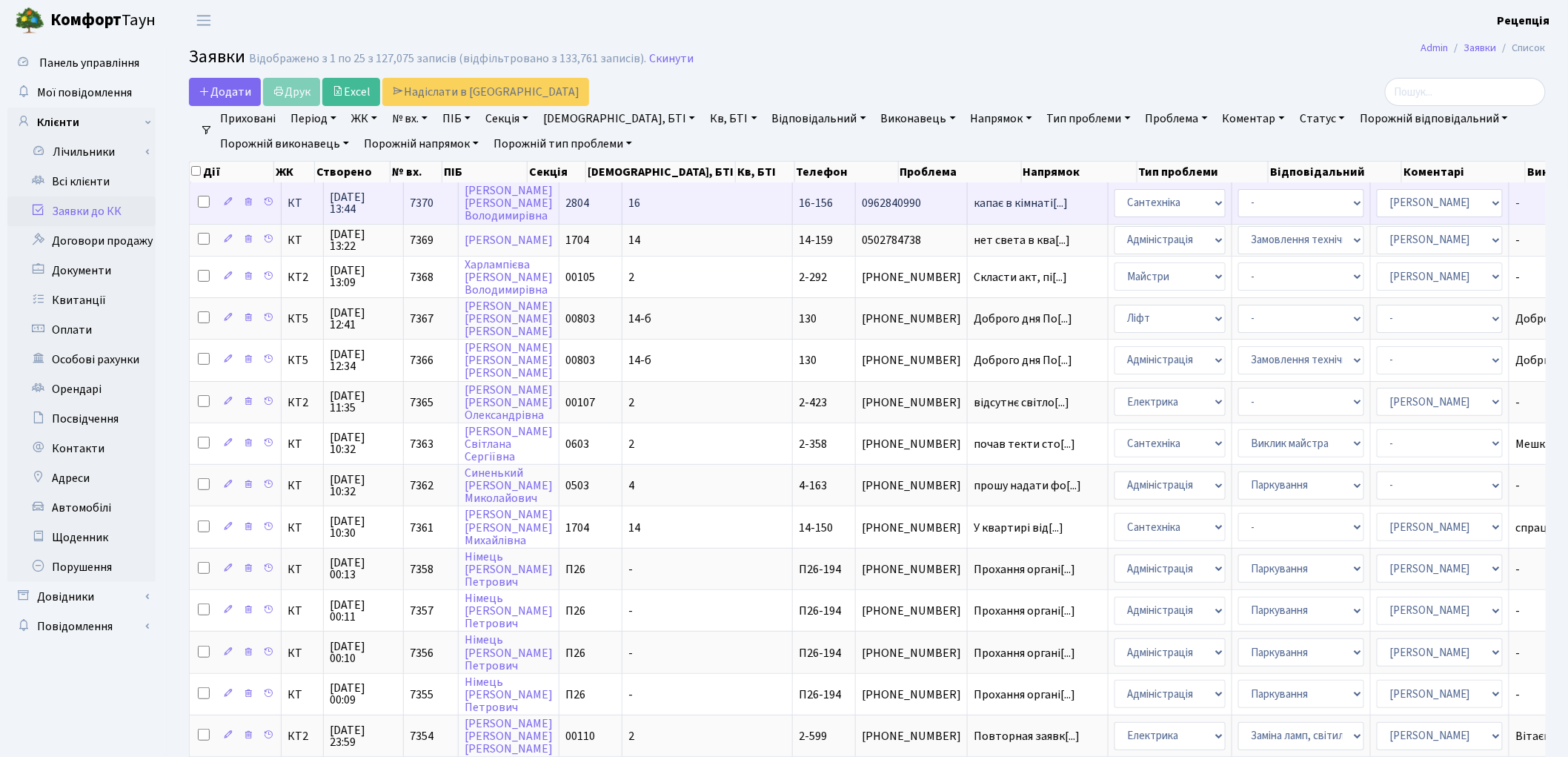
click at [855, 210] on td "0962840990" at bounding box center [911, 203] width 112 height 41
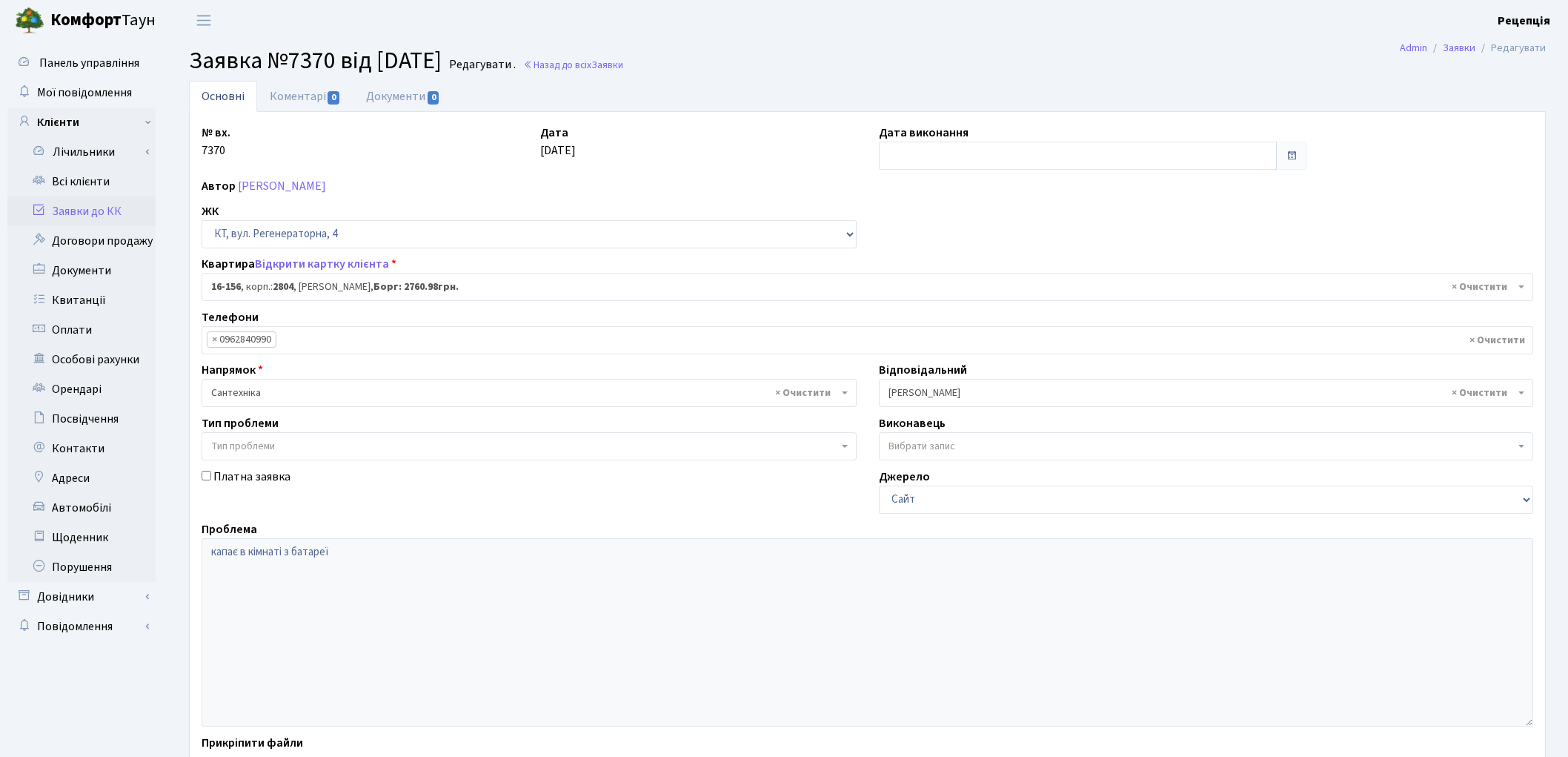
select select "8717"
click at [85, 205] on link "Заявки до КК" at bounding box center [81, 211] width 148 height 30
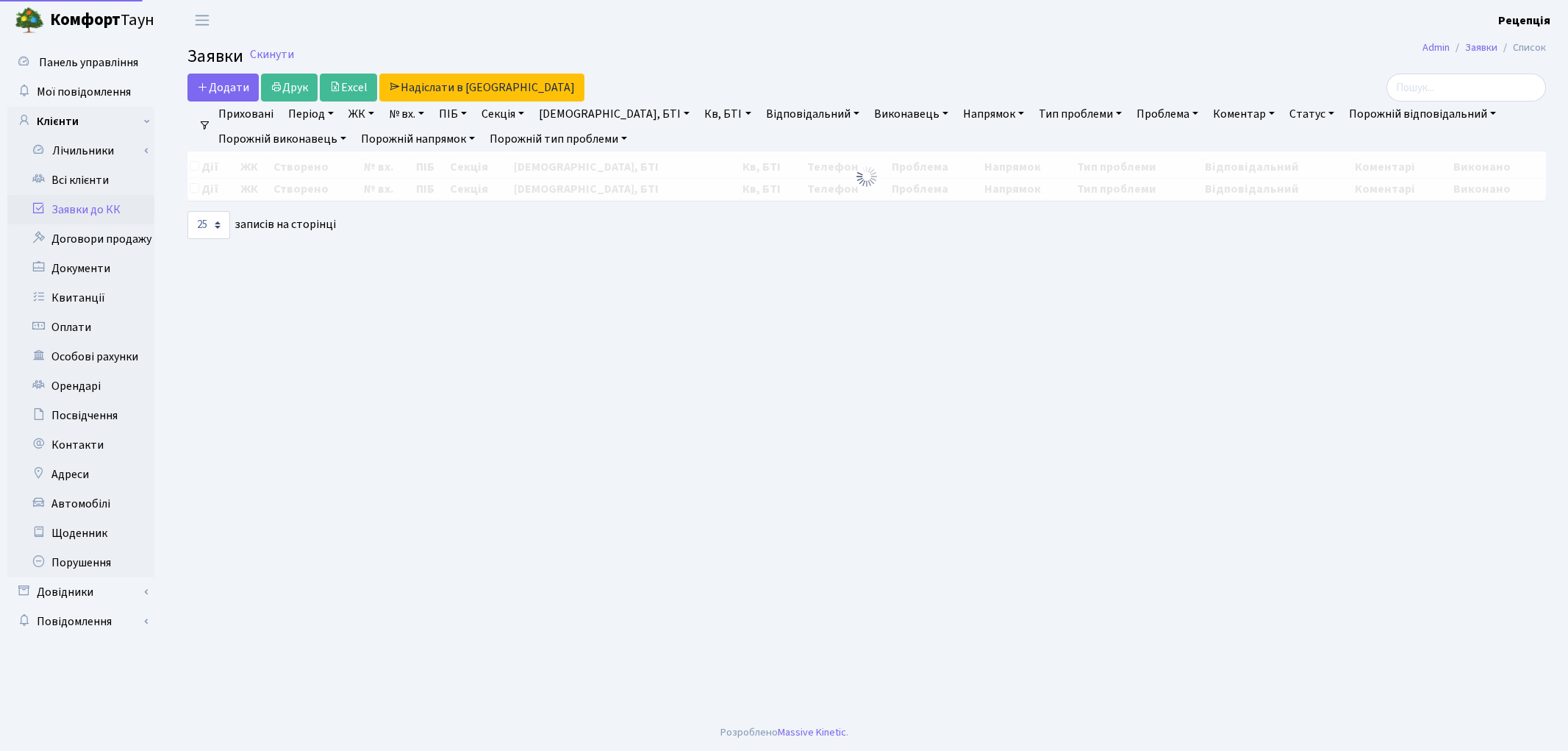
select select "25"
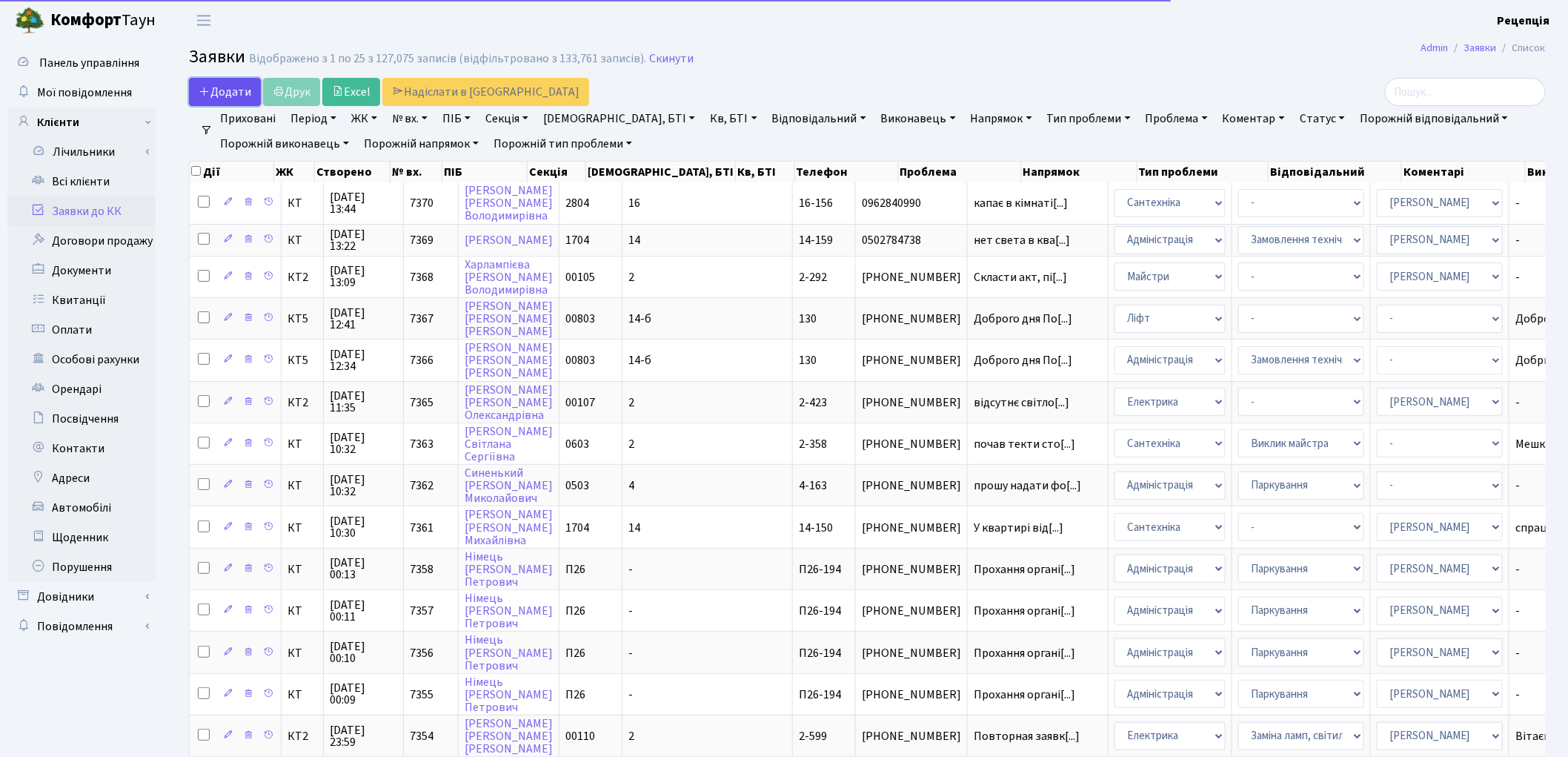
click at [239, 96] on span "Додати" at bounding box center [225, 92] width 53 height 16
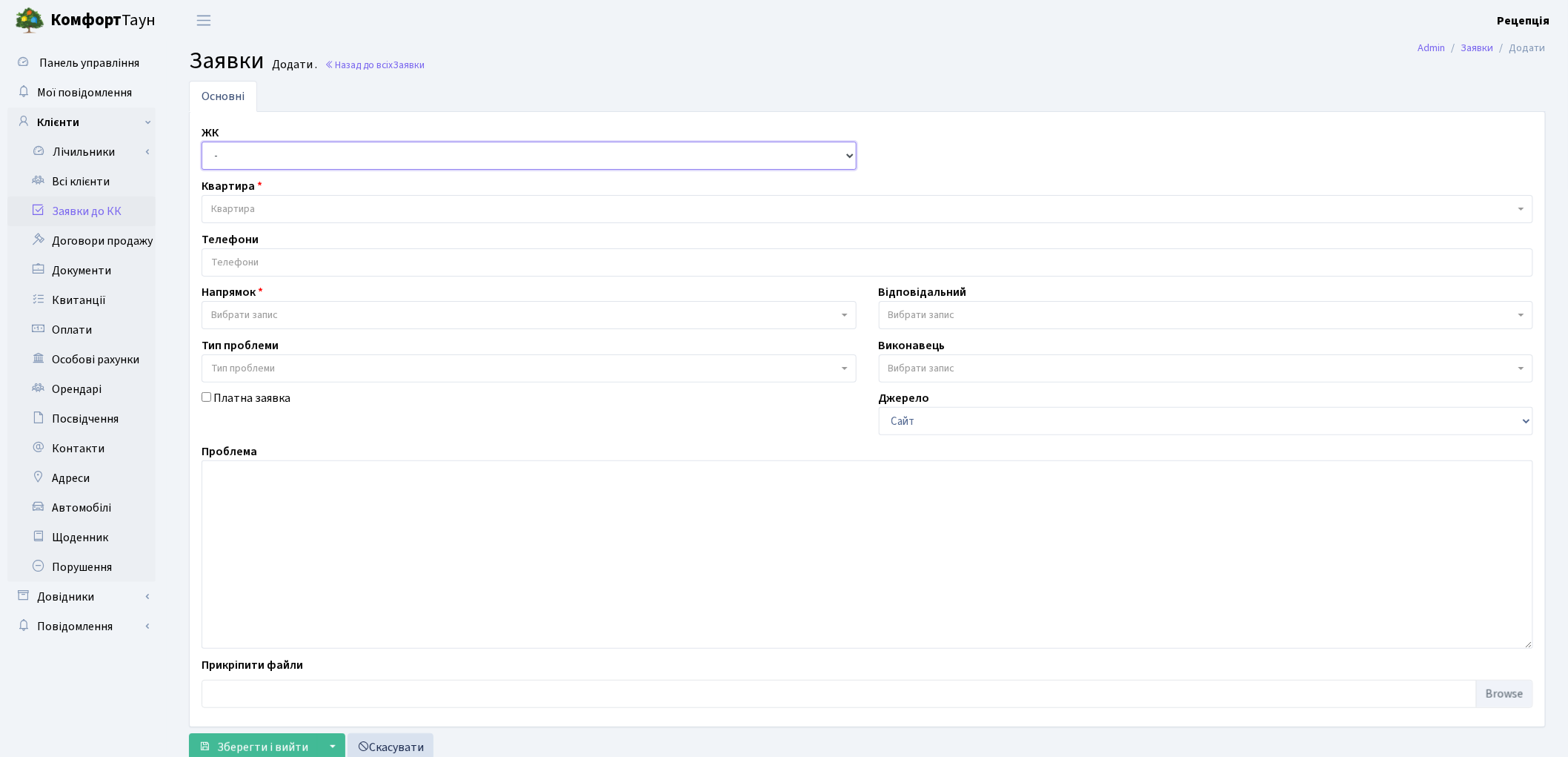
click at [307, 161] on select "- КТ, вул. Регенераторна, 4 КТ2, просп. [STREET_ADDRESS] [STREET_ADDRESS] [PERS…" at bounding box center [528, 155] width 655 height 28
click at [809, 412] on div "Платна заявка" at bounding box center [529, 412] width 677 height 46
click at [363, 742] on span at bounding box center [363, 746] width 12 height 12
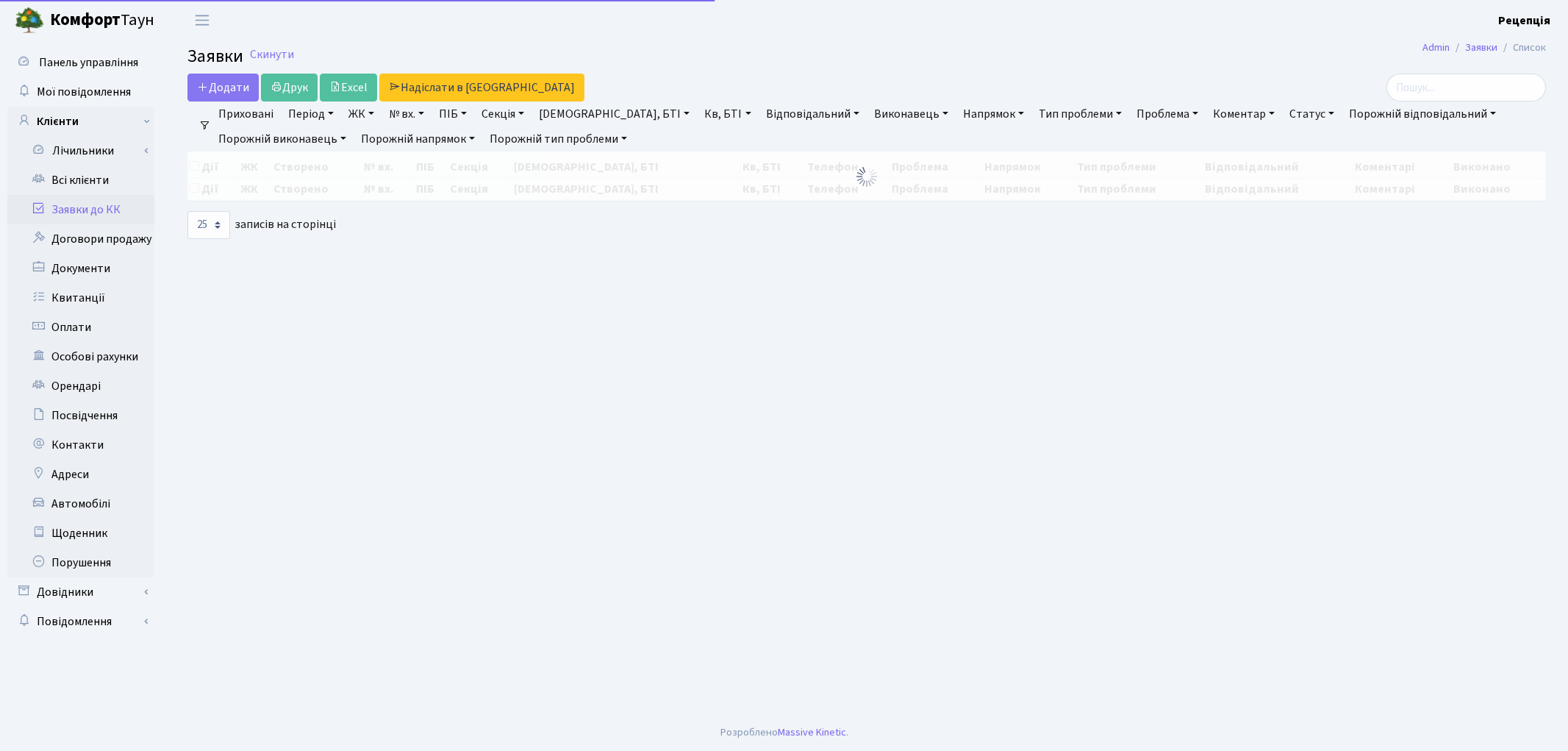
select select "25"
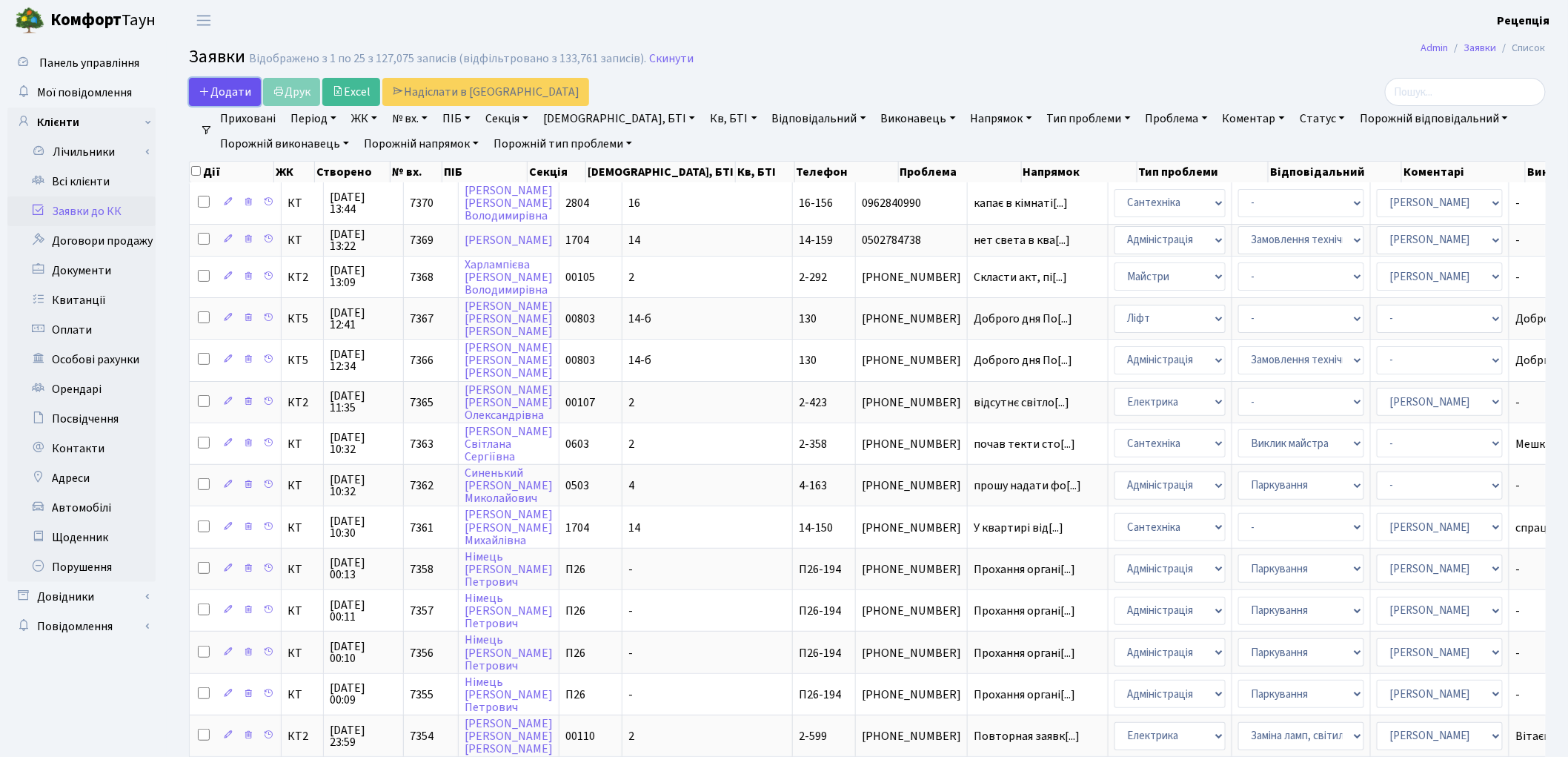
click at [215, 90] on span "Додати" at bounding box center [225, 92] width 53 height 16
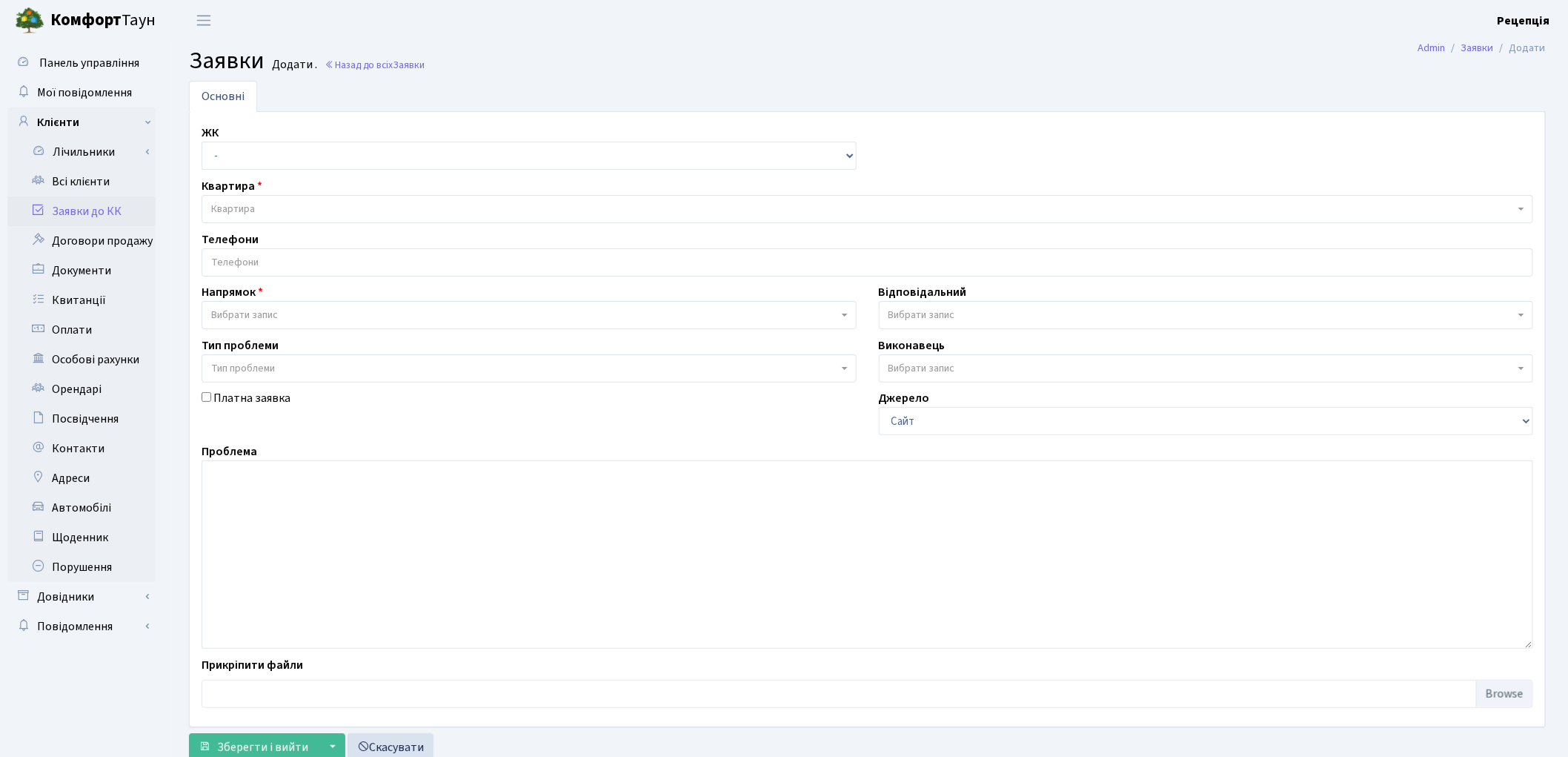
click at [249, 260] on input "search" at bounding box center [867, 262] width 1330 height 26
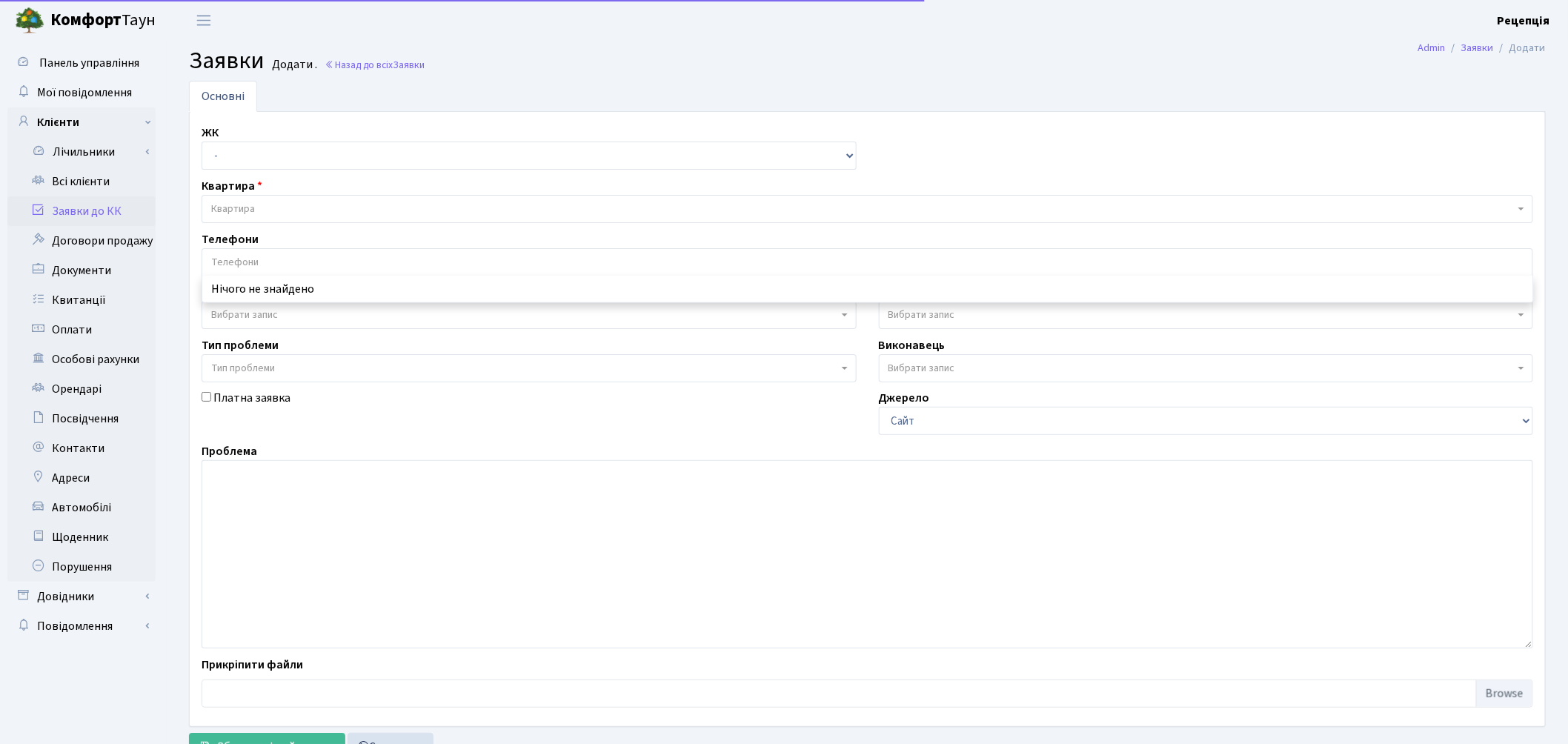
click at [249, 260] on input "search" at bounding box center [867, 262] width 1330 height 26
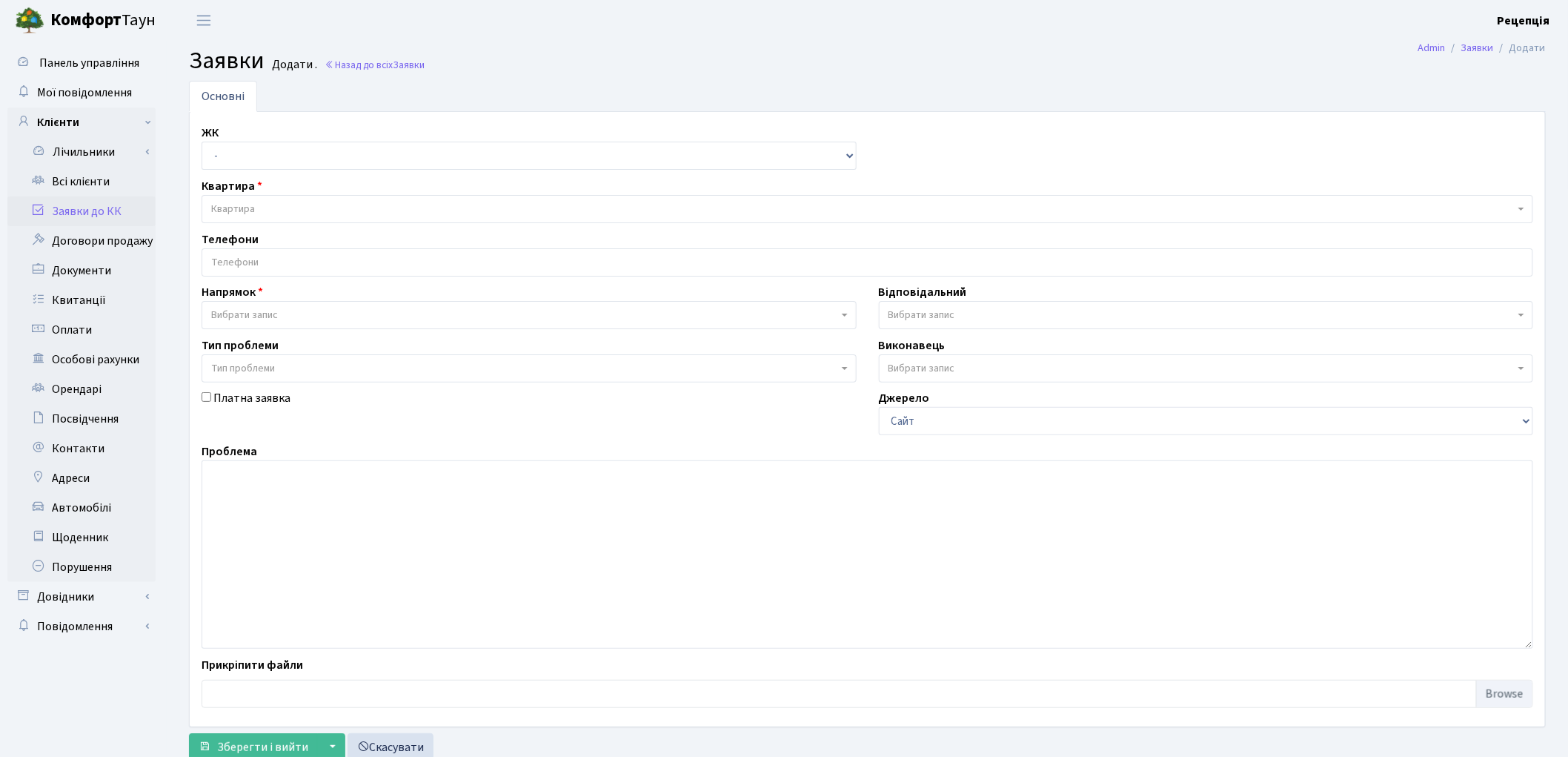
click at [248, 298] on label "Напрямок" at bounding box center [232, 292] width 62 height 18
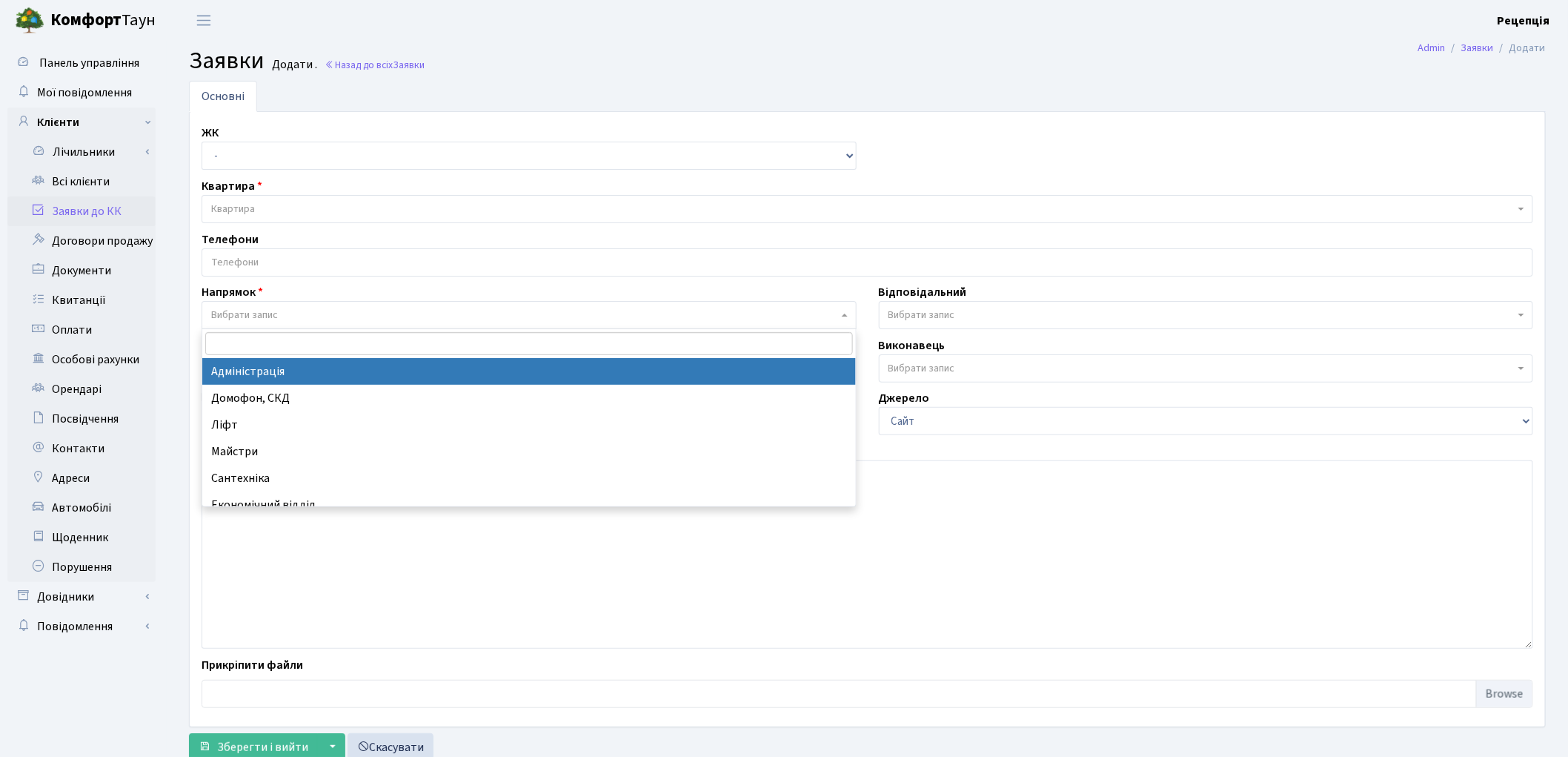
click at [247, 307] on span "Вибрати запис" at bounding box center [244, 315] width 67 height 15
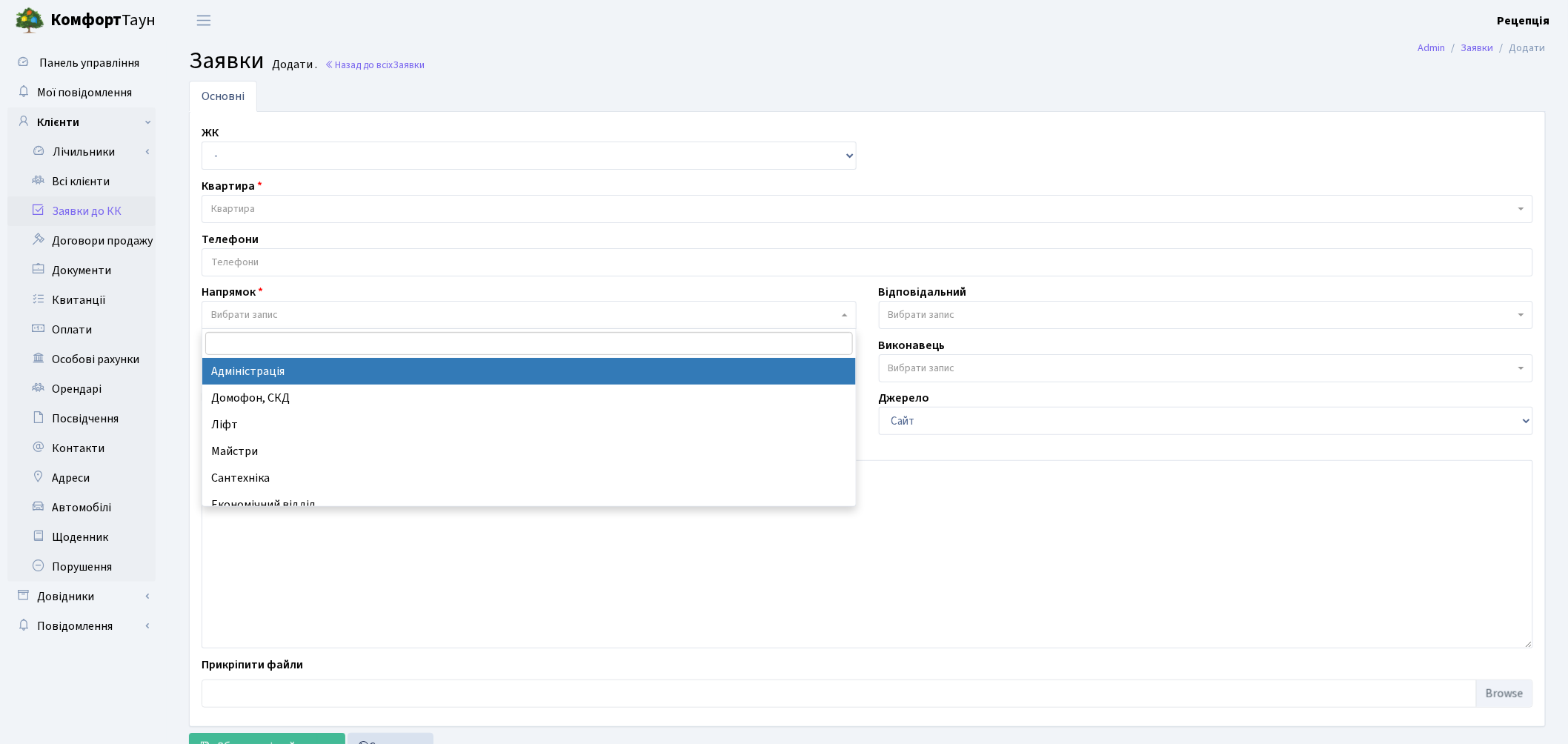
select select "5"
select select
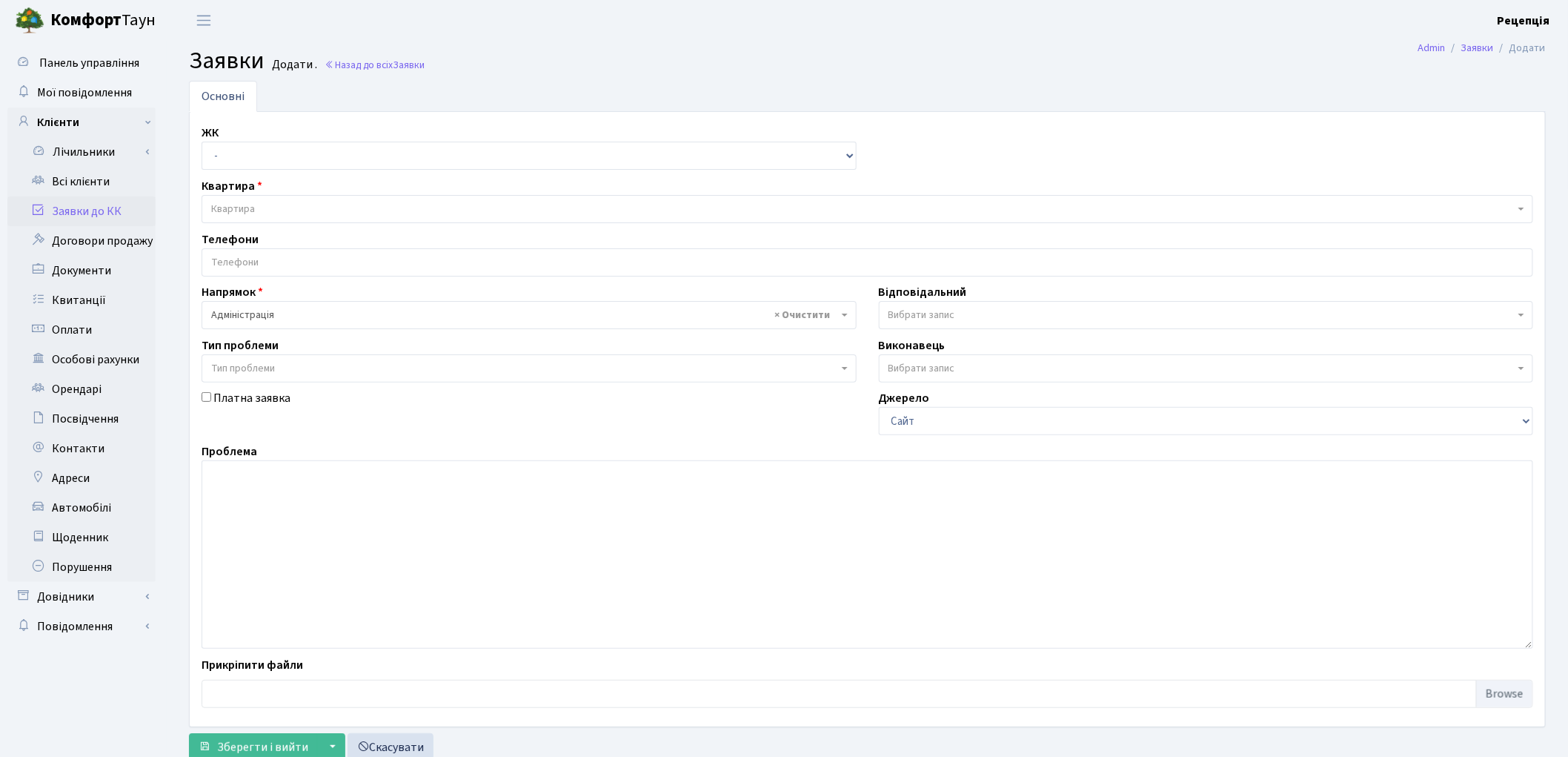
click at [247, 373] on span "Тип проблеми" at bounding box center [243, 368] width 64 height 15
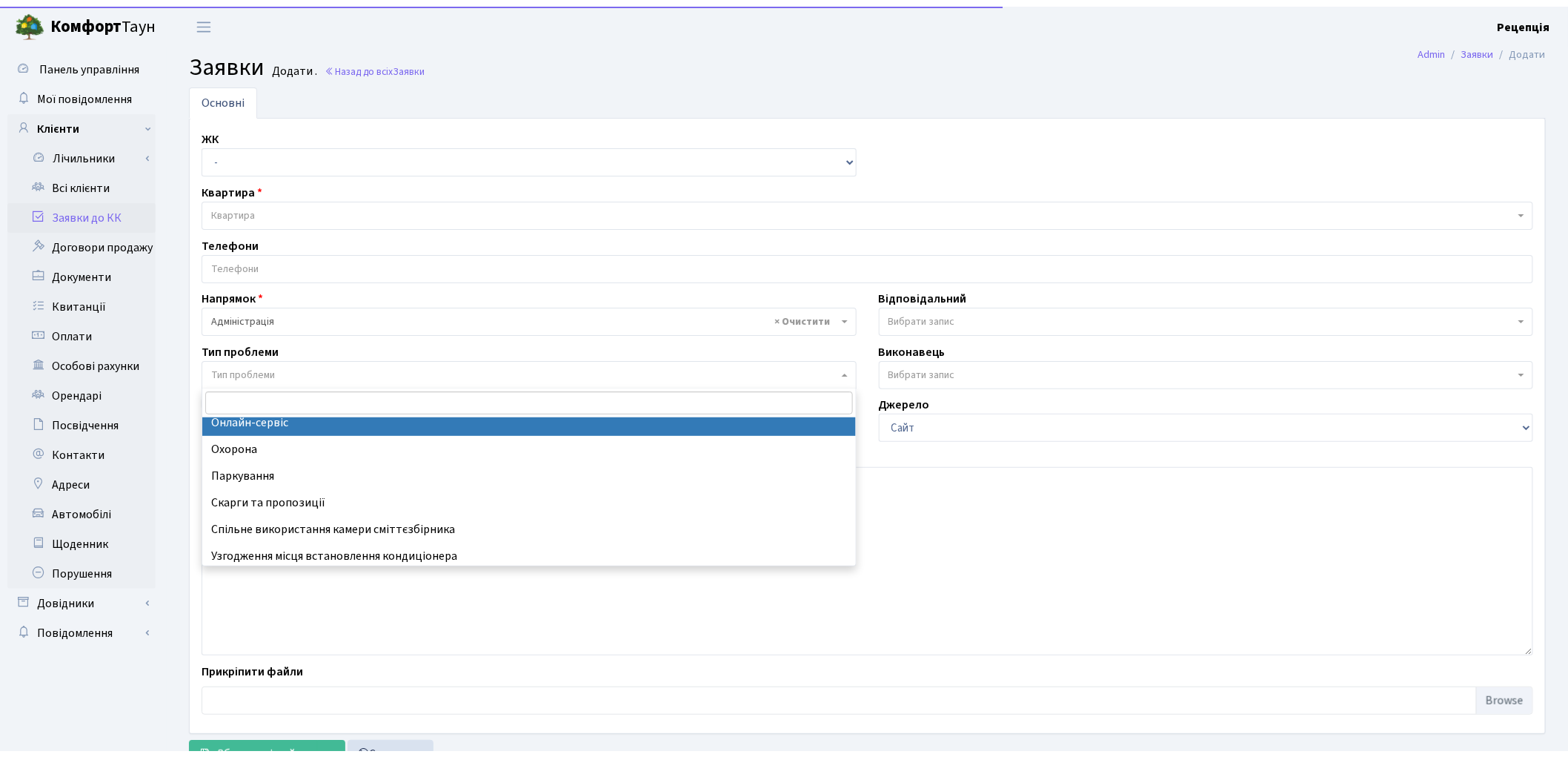
scroll to position [145, 0]
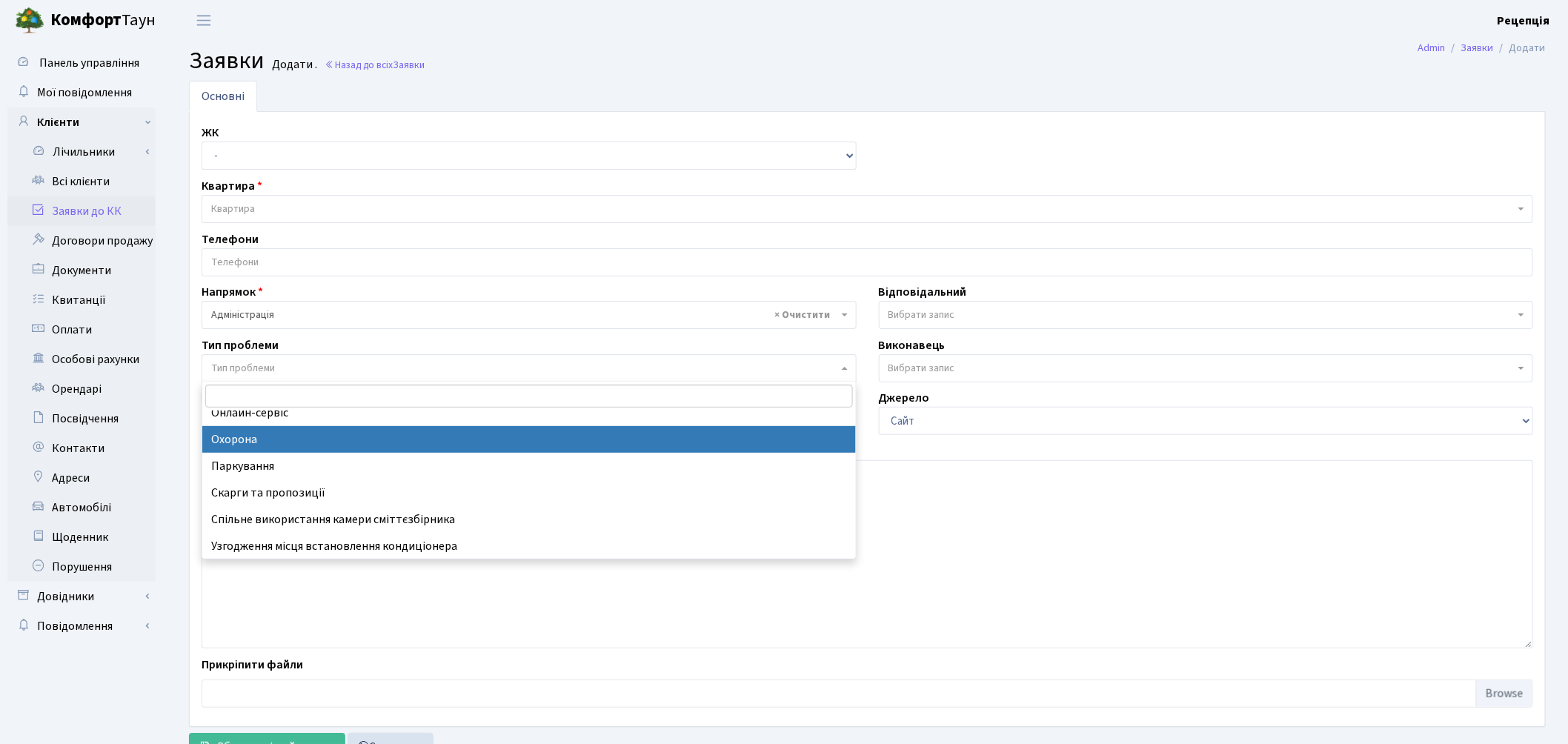
click at [496, 86] on ul "Основні" at bounding box center [867, 96] width 1357 height 31
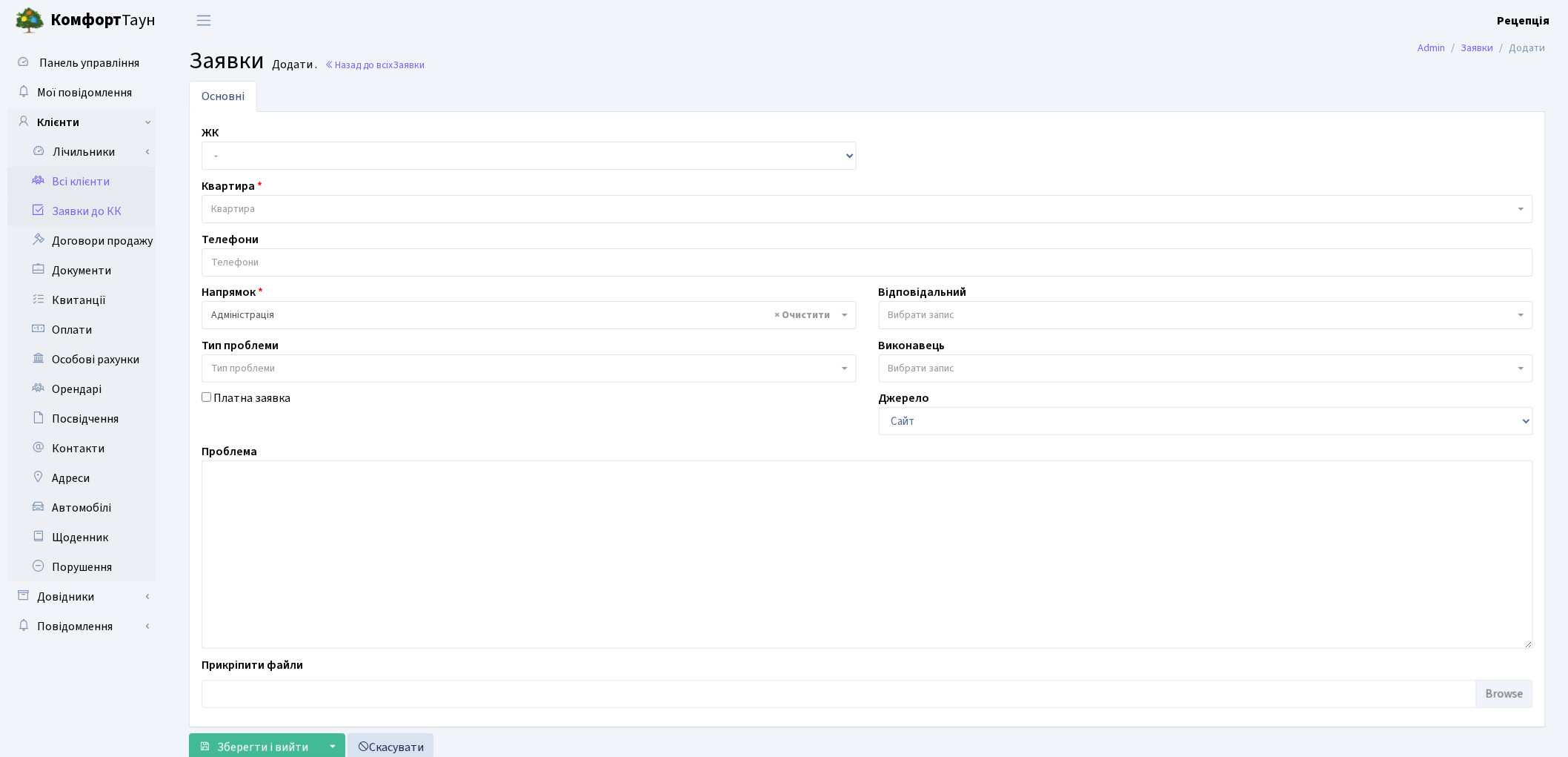
click at [113, 178] on link "Всі клієнти" at bounding box center [81, 182] width 148 height 30
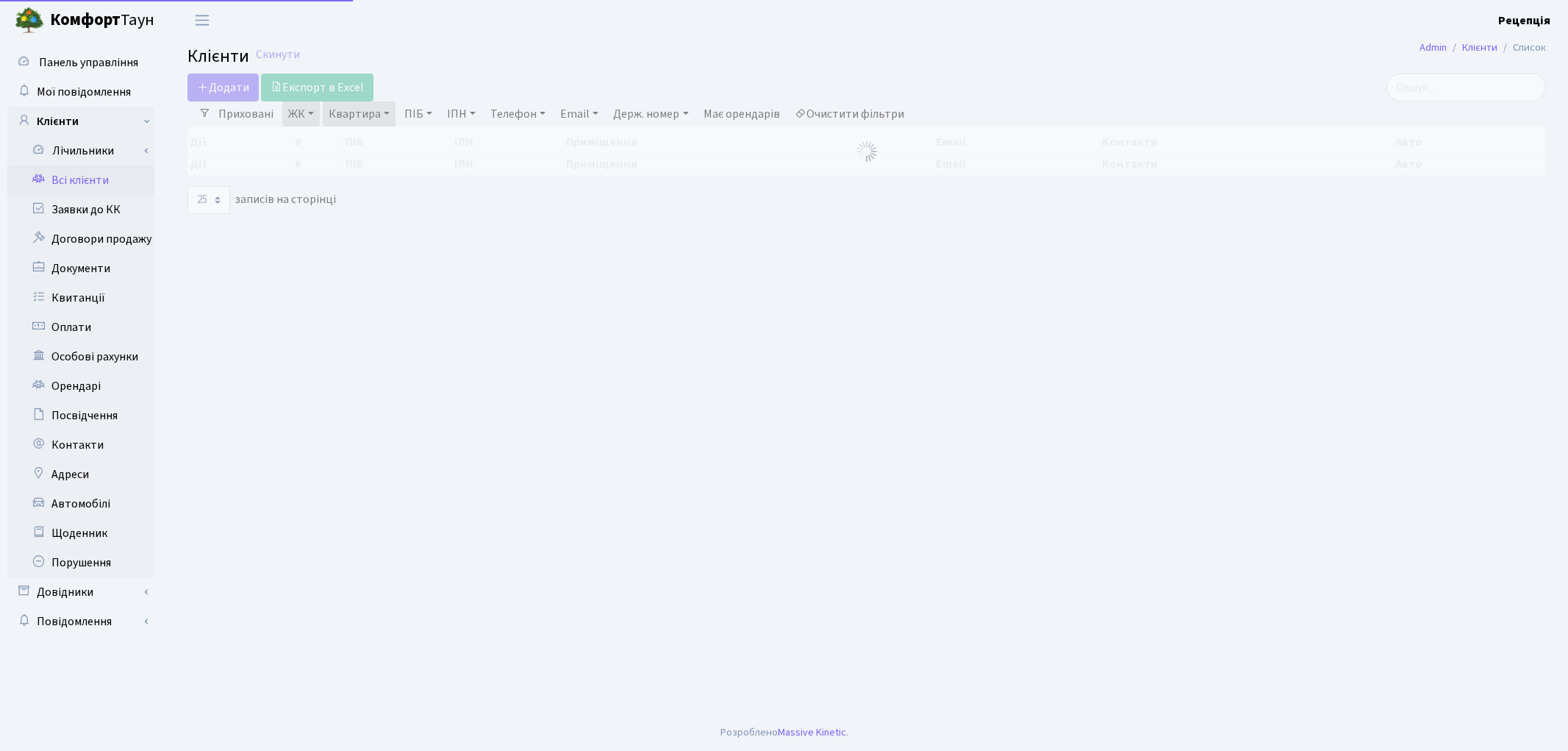
select select "25"
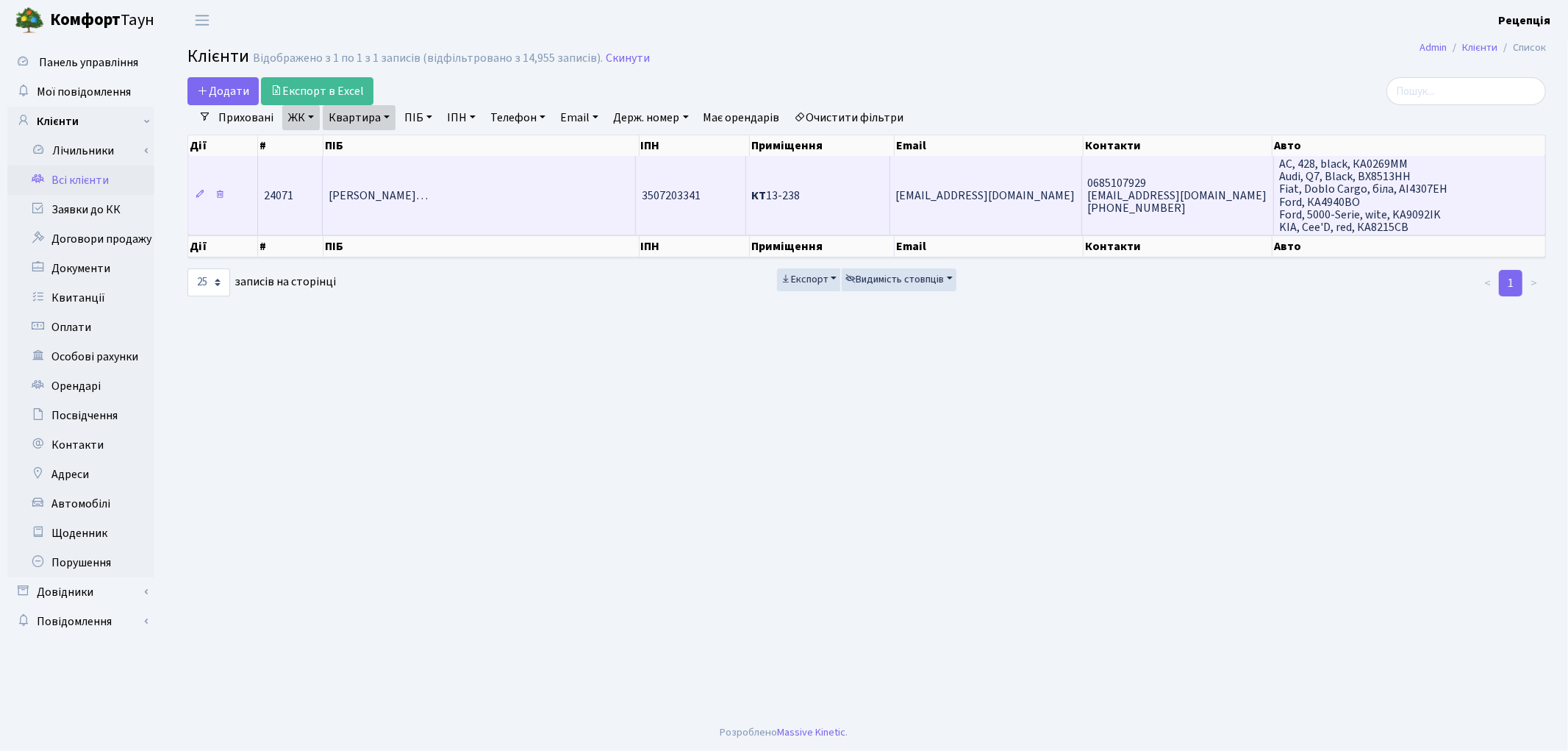
click at [594, 188] on td "[PERSON_NAME]…" at bounding box center [479, 195] width 313 height 78
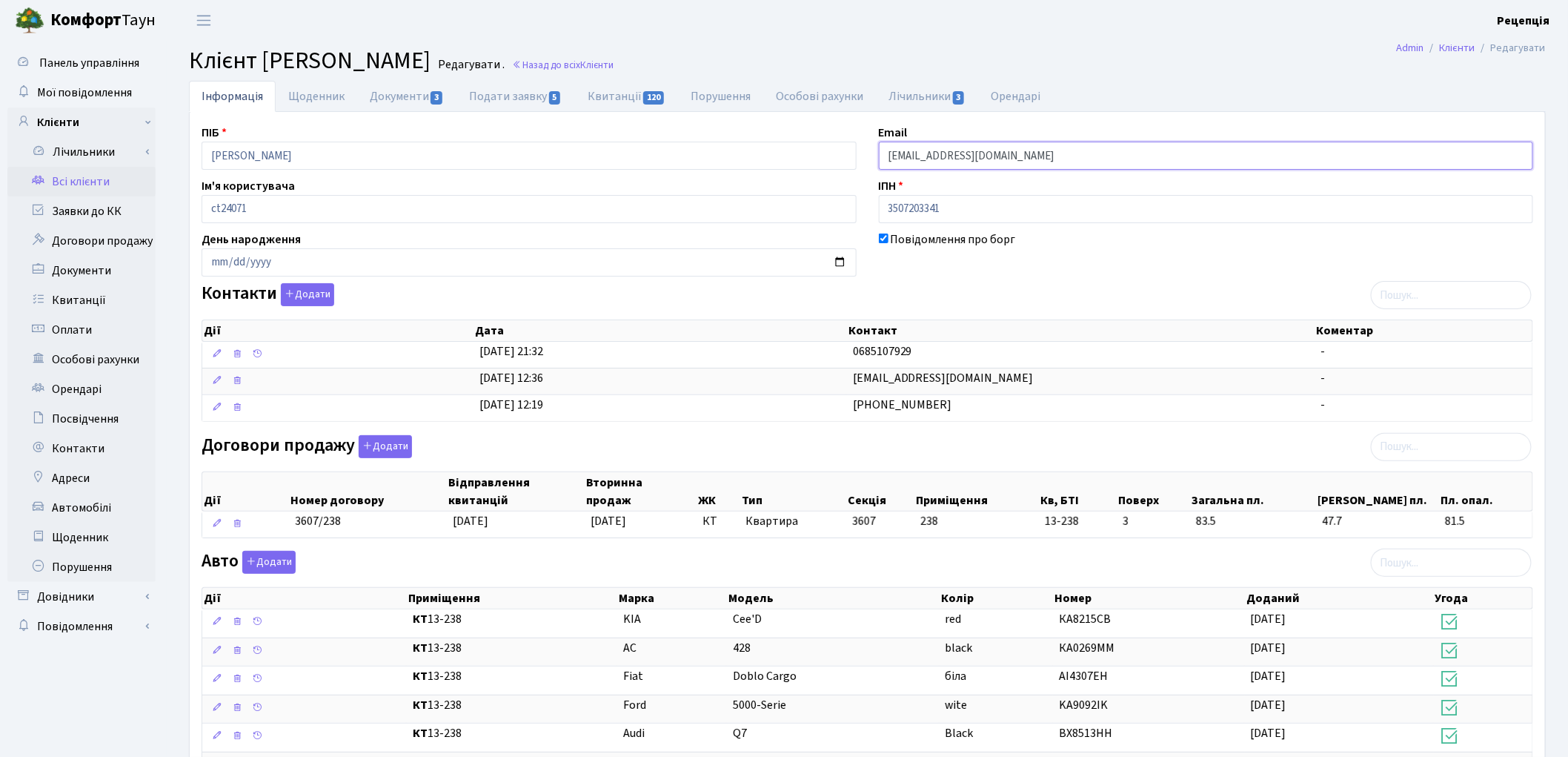
drag, startPoint x: 1001, startPoint y: 156, endPoint x: 870, endPoint y: 155, distance: 131.0
click at [870, 155] on div "Email tk.vk9604@gmail.com" at bounding box center [1206, 147] width 677 height 46
click at [124, 182] on link "Всі клієнти" at bounding box center [81, 182] width 148 height 30
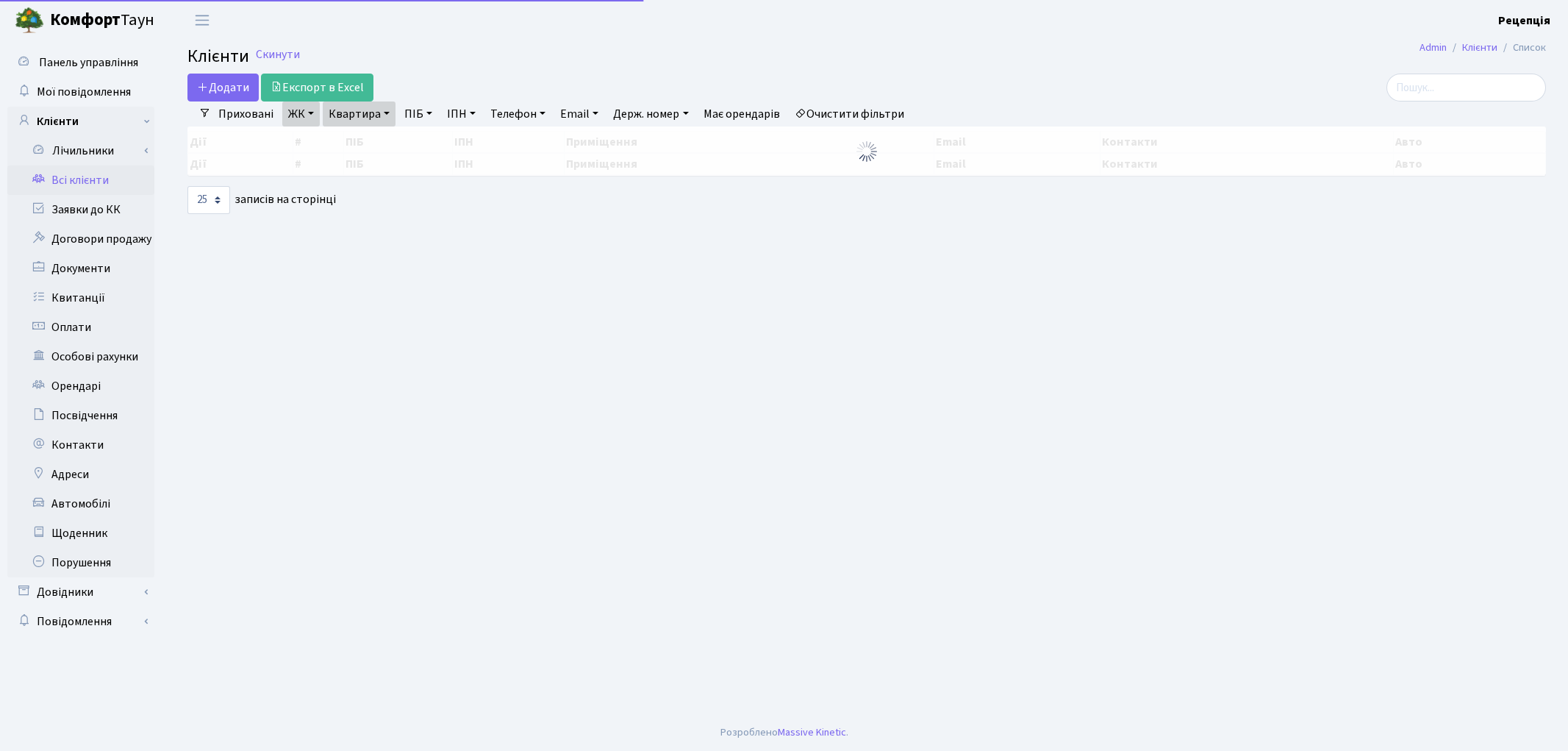
select select "25"
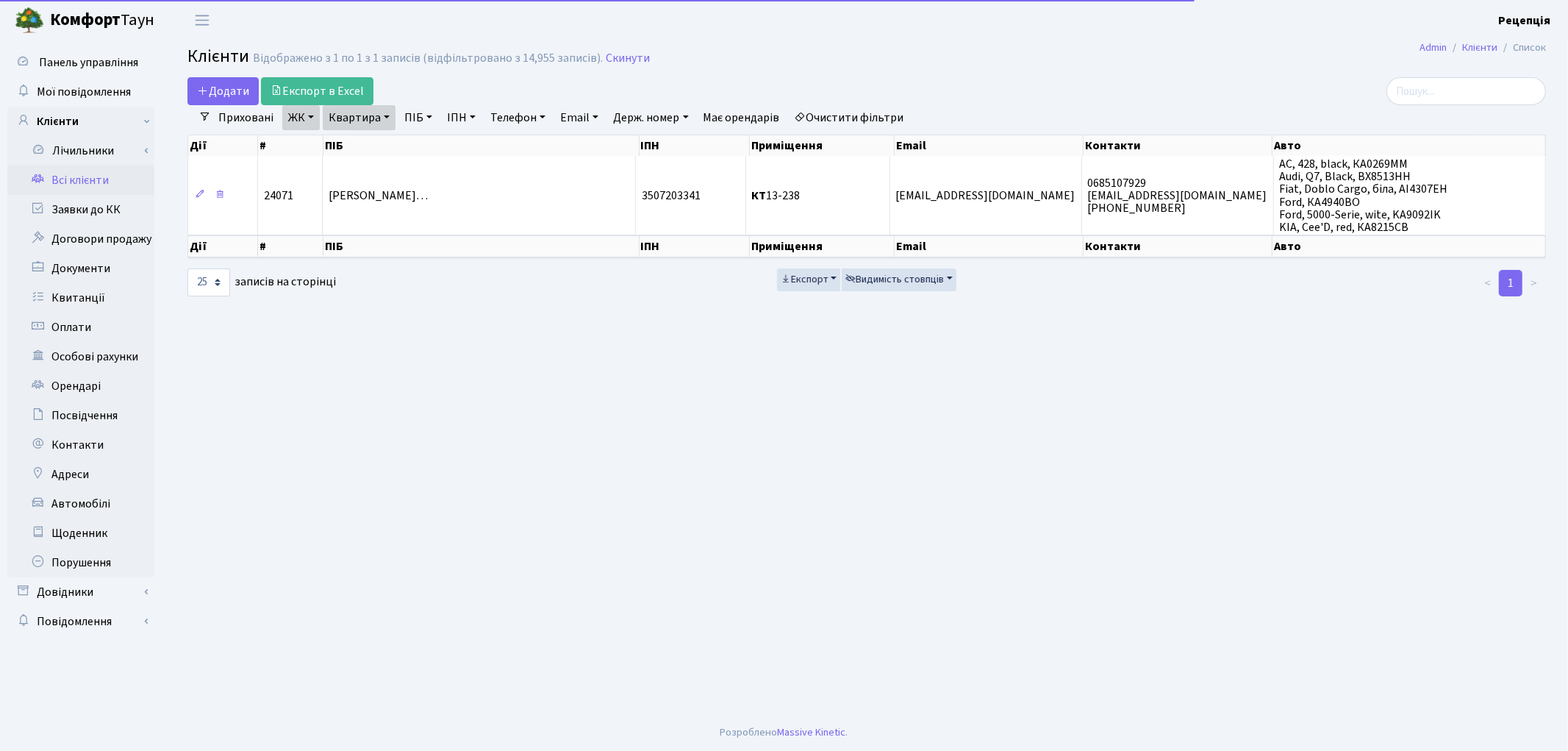
click at [899, 113] on link "Очистити фільтри" at bounding box center [849, 117] width 121 height 25
